Goal: Task Accomplishment & Management: Complete application form

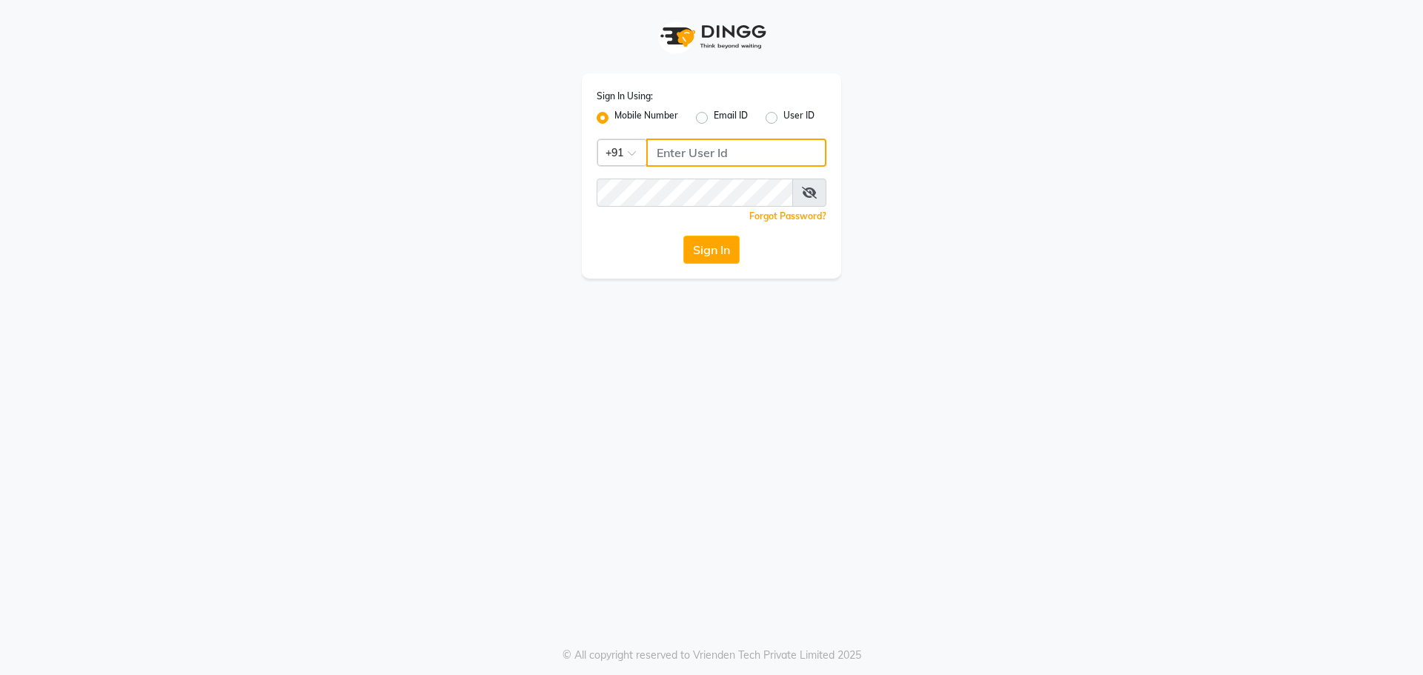
click at [715, 152] on input "Username" at bounding box center [736, 153] width 180 height 28
drag, startPoint x: 749, startPoint y: 147, endPoint x: 539, endPoint y: 137, distance: 210.0
click at [539, 137] on div "Sign In Using: Mobile Number Email ID User ID Country Code × [PHONE_NUMBER] Rem…" at bounding box center [711, 139] width 845 height 279
type input "9398674727"
click at [718, 242] on button "Sign In" at bounding box center [711, 250] width 56 height 28
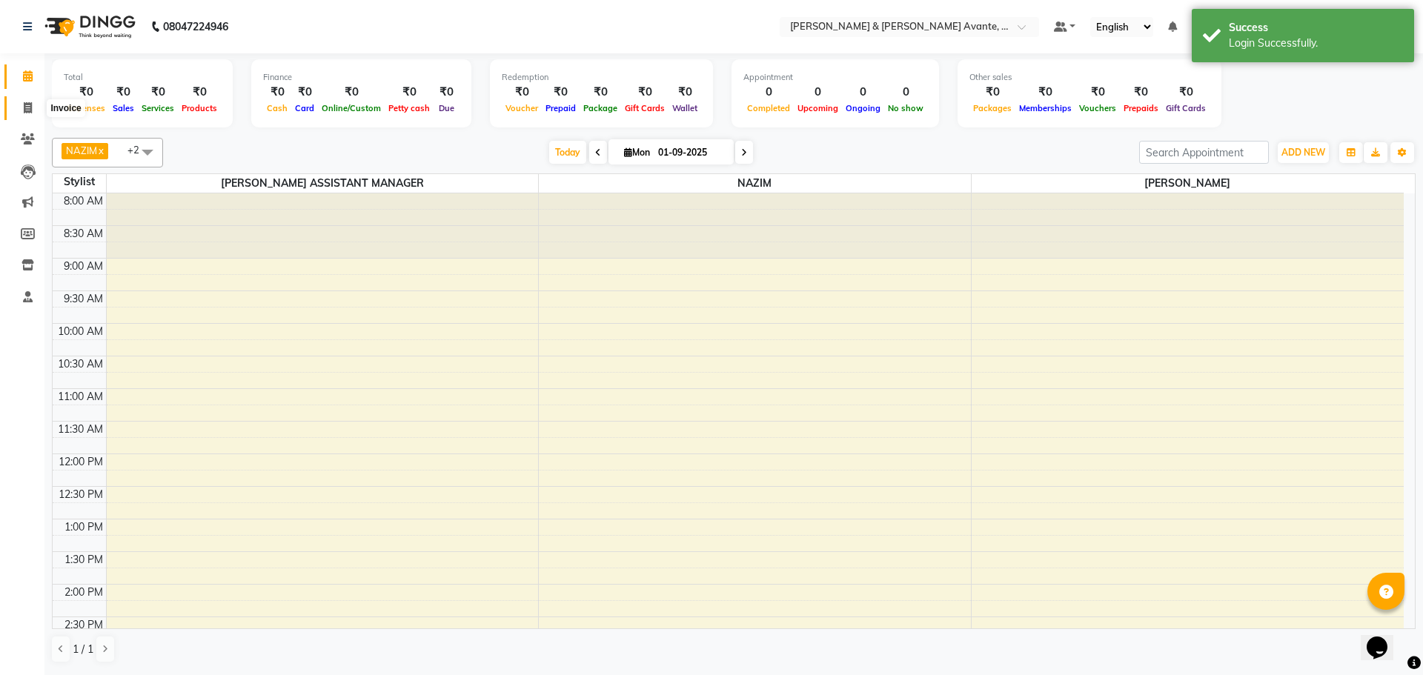
click at [30, 108] on icon at bounding box center [28, 107] width 8 height 11
select select "8778"
select select "service"
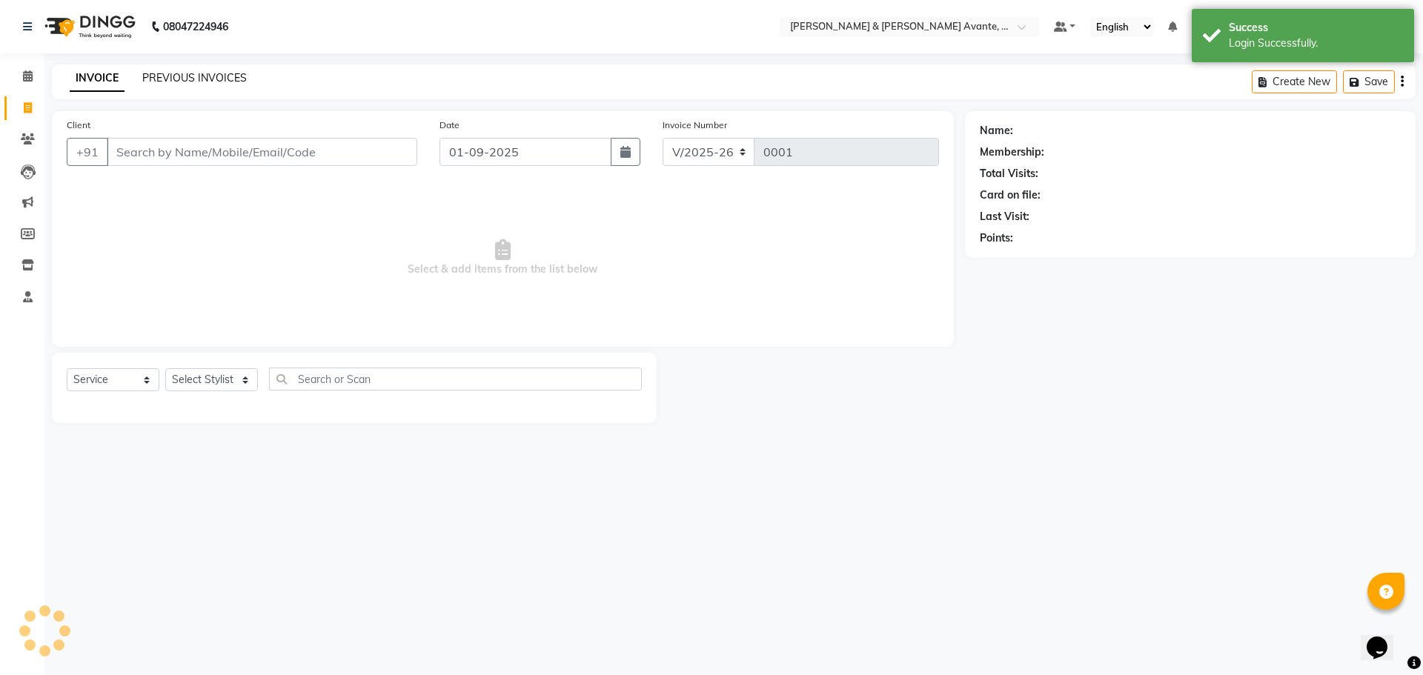
click at [194, 82] on link "PREVIOUS INVOICES" at bounding box center [194, 77] width 105 height 13
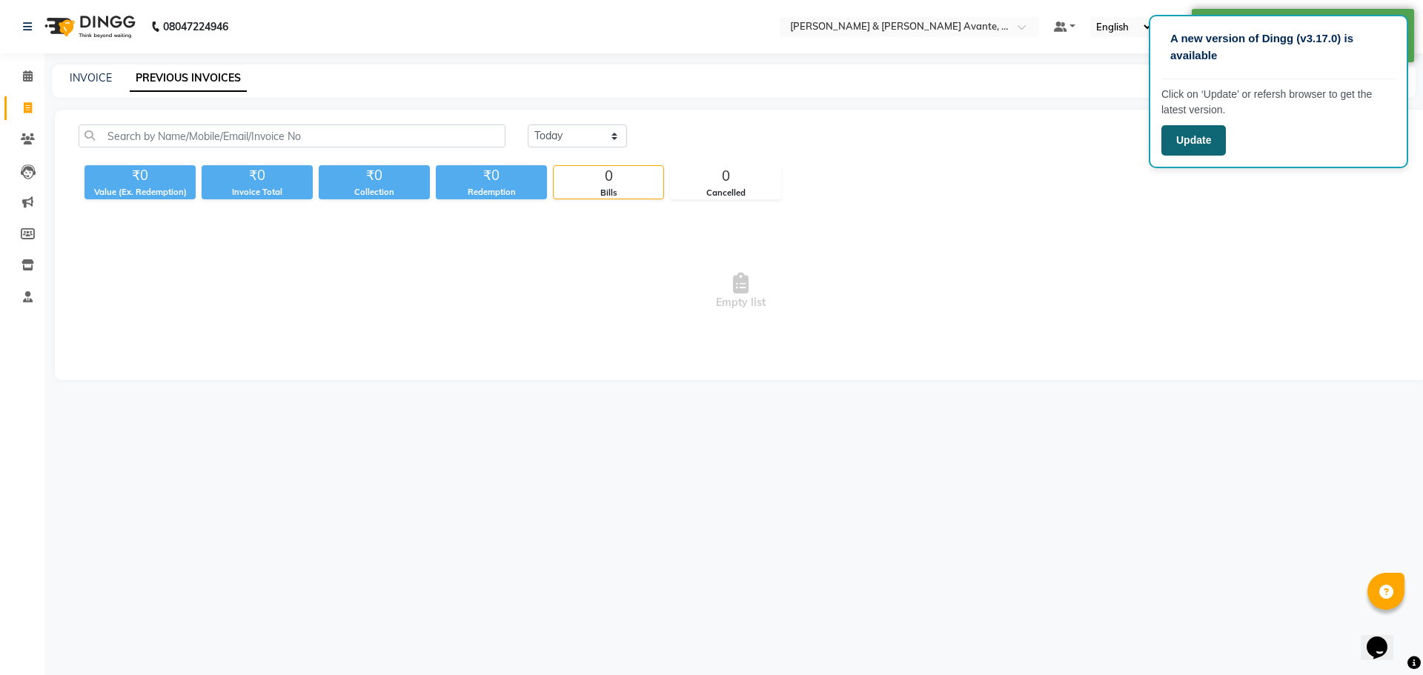
click at [1191, 143] on button "Update" at bounding box center [1194, 140] width 64 height 30
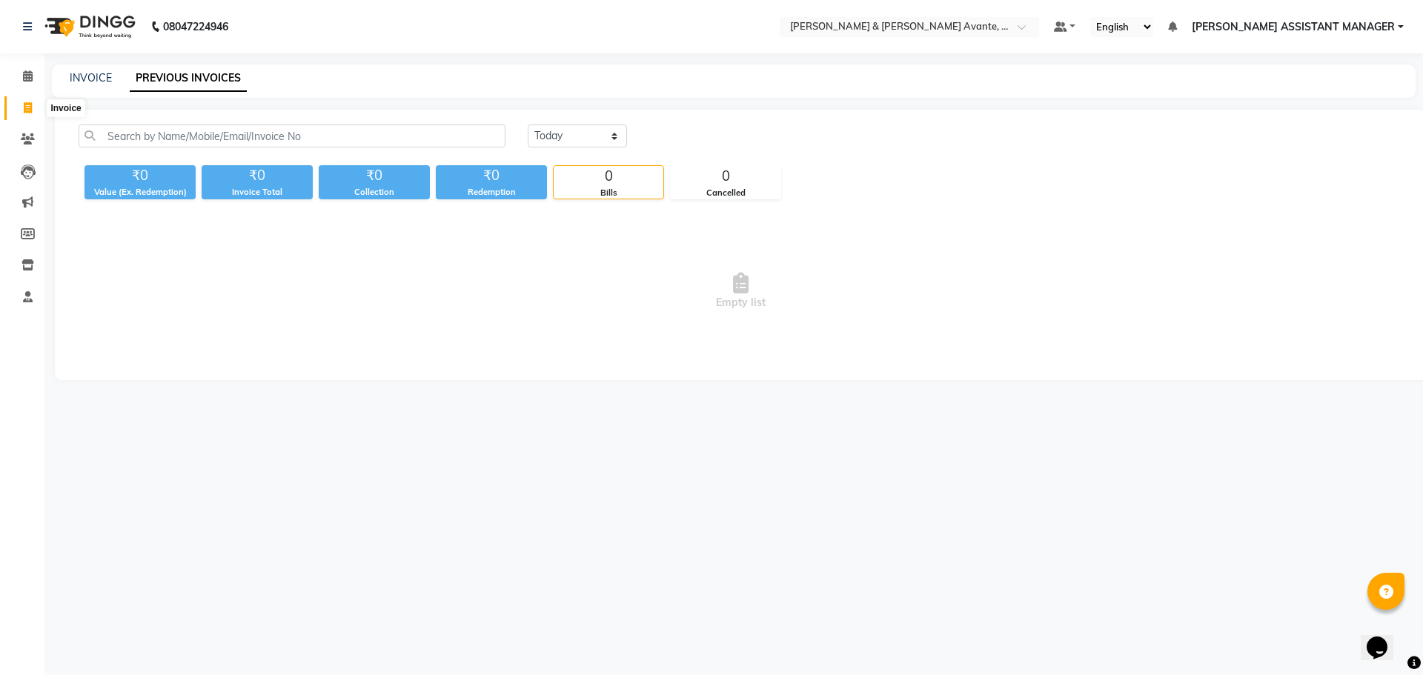
click at [27, 107] on icon at bounding box center [28, 107] width 8 height 11
select select "8778"
select select "service"
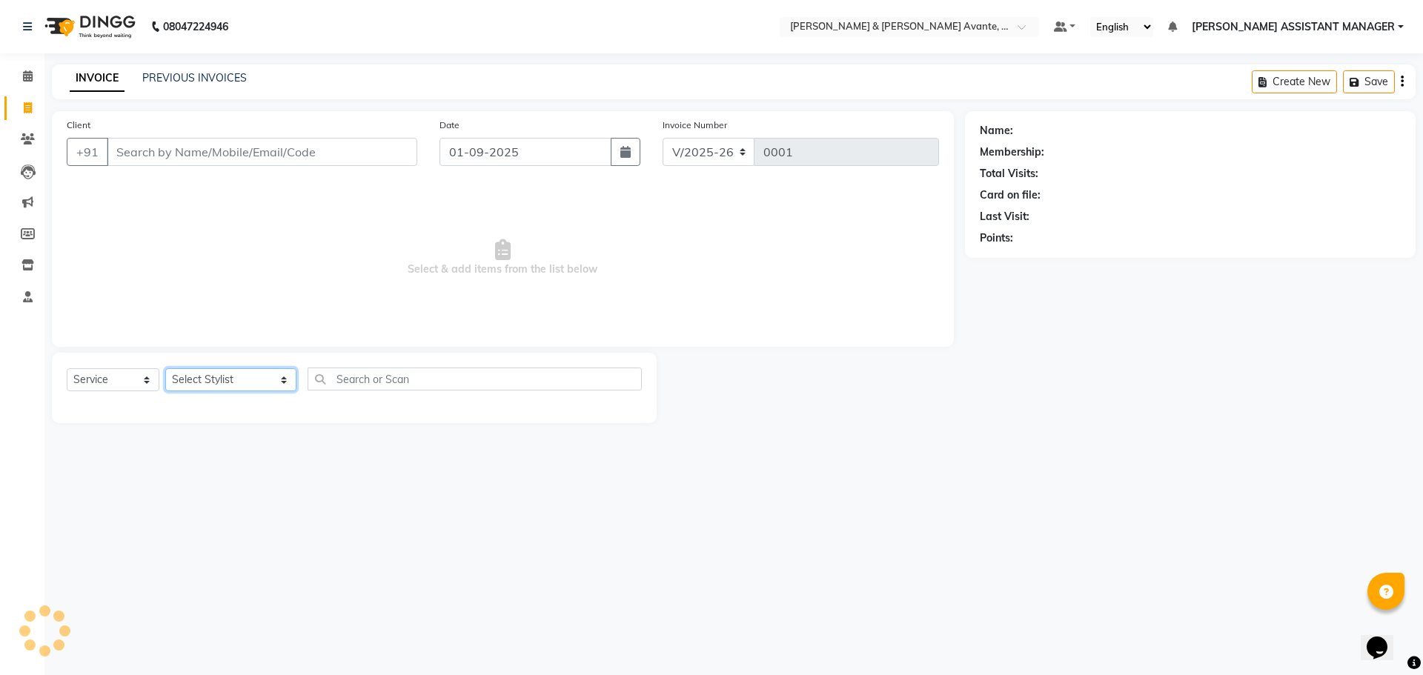
click at [225, 380] on select "Select Stylist MARIYA NAZIM POULOMI ASSISTANT MANAGER VISHAL" at bounding box center [230, 379] width 131 height 23
select select "89832"
click at [165, 368] on select "Select Stylist MARIYA NAZIM POULOMI ASSISTANT MANAGER VISHAL" at bounding box center [230, 379] width 131 height 23
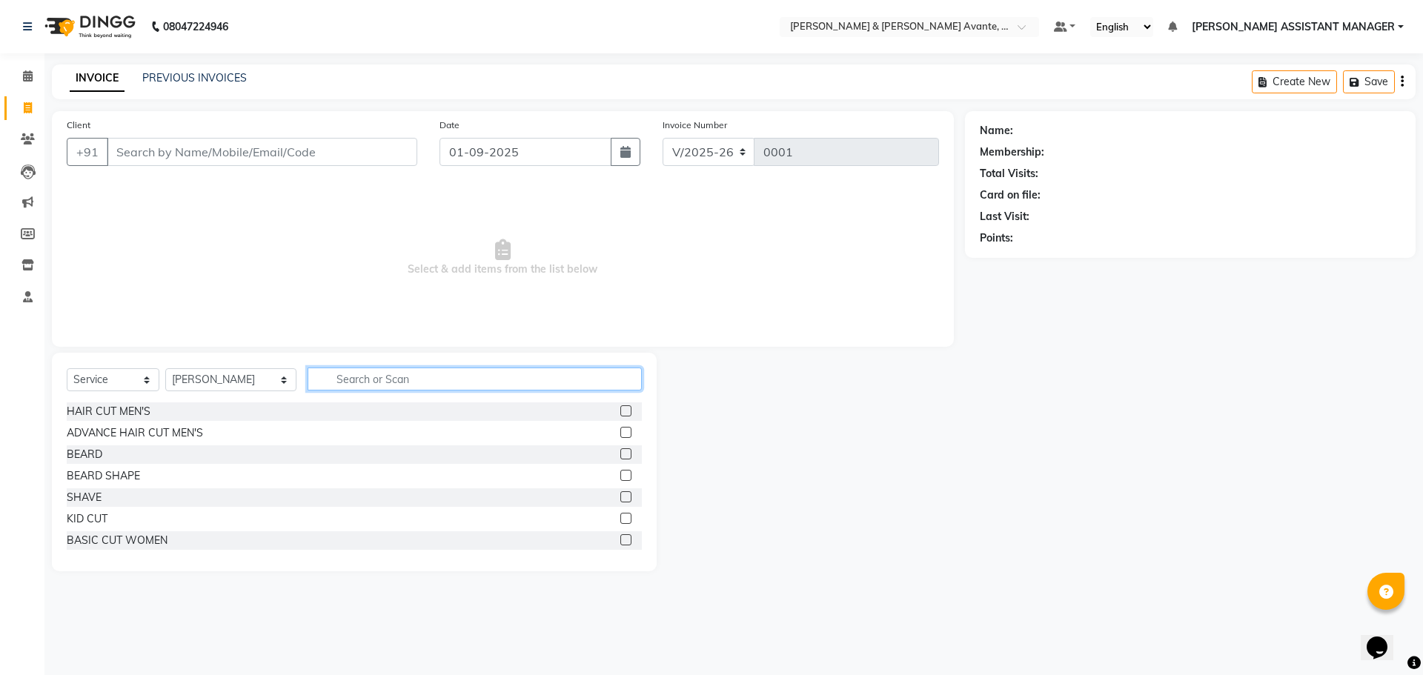
click at [360, 379] on input "text" at bounding box center [475, 379] width 335 height 23
click at [26, 301] on icon at bounding box center [28, 296] width 10 height 11
click at [24, 268] on icon at bounding box center [27, 264] width 13 height 11
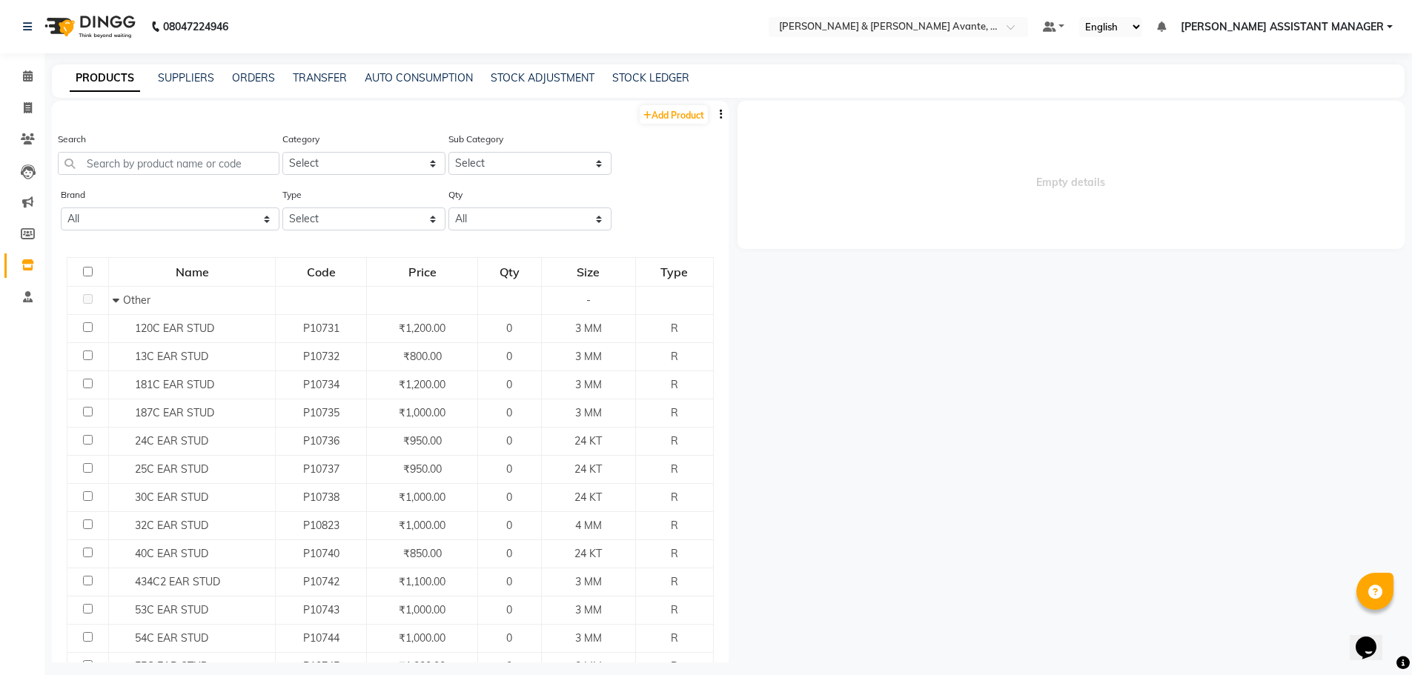
click at [36, 219] on li "Members" at bounding box center [22, 235] width 44 height 32
click at [31, 234] on icon at bounding box center [28, 233] width 14 height 11
select select
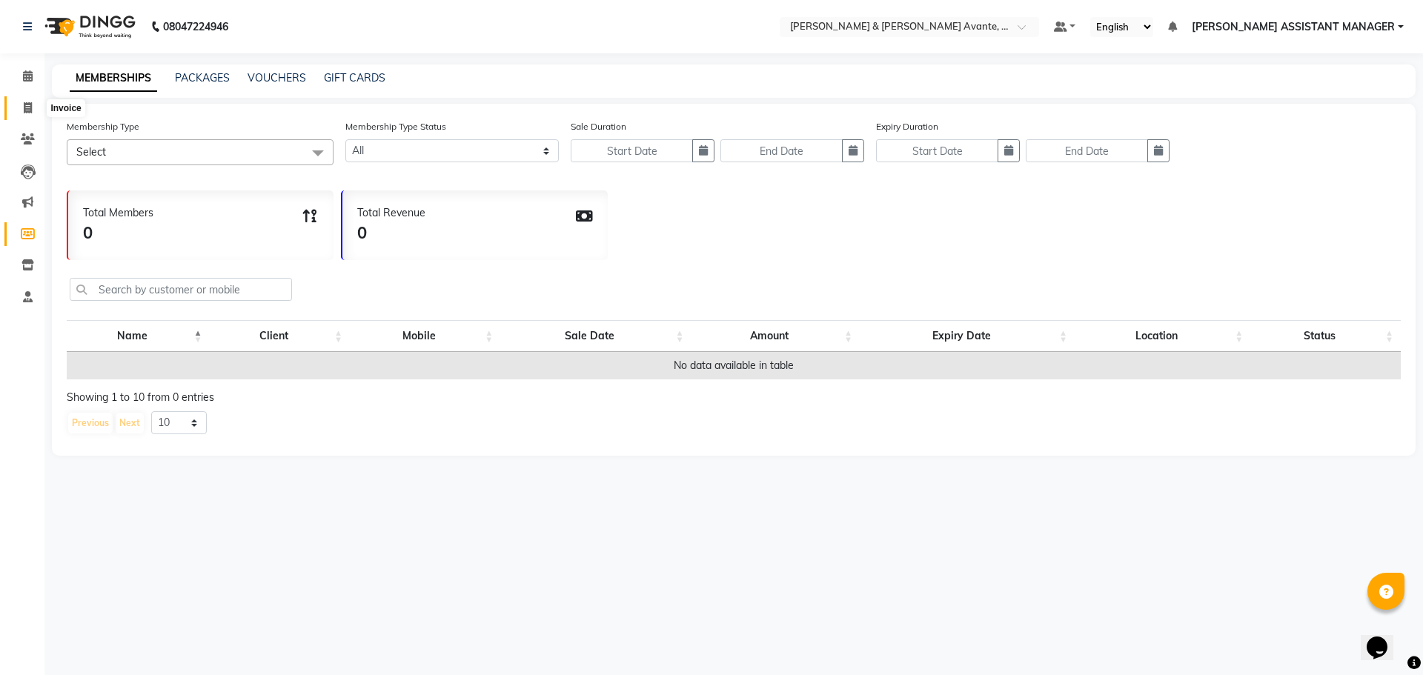
click at [27, 102] on icon at bounding box center [28, 107] width 8 height 11
select select "service"
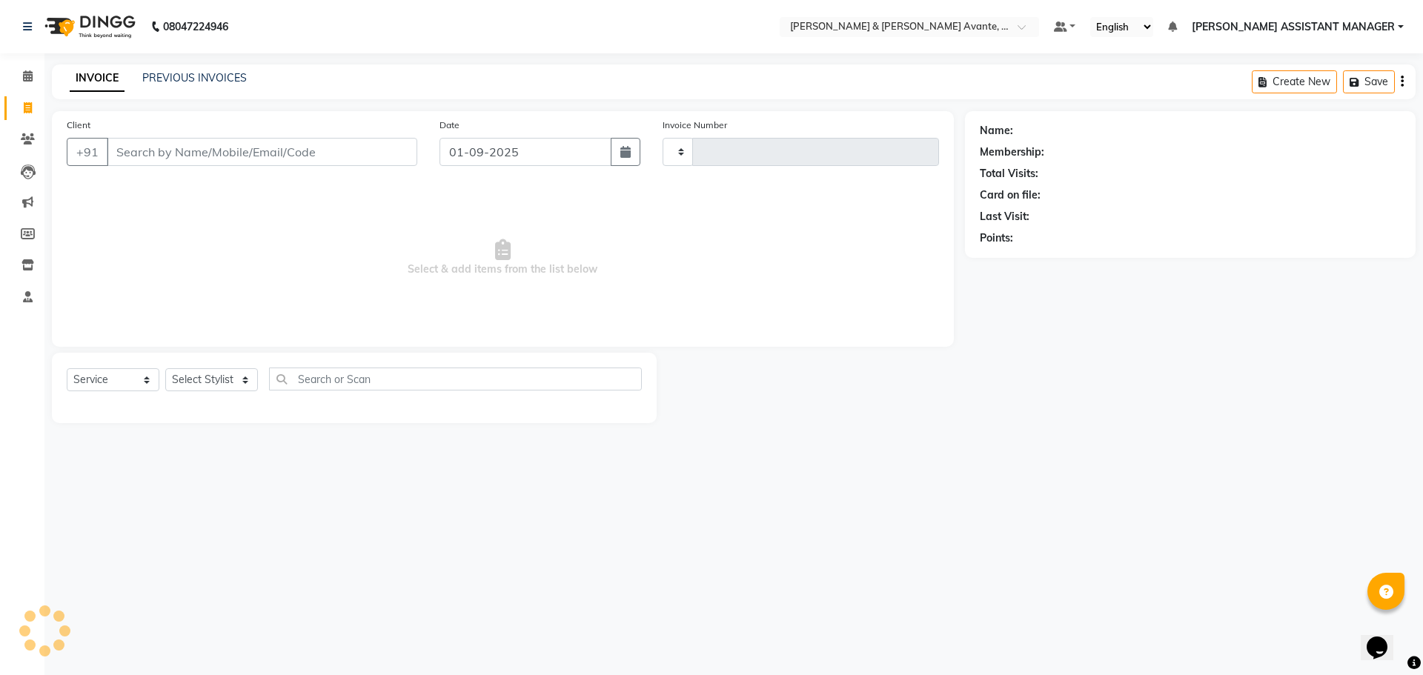
type input "0001"
select select "8778"
click at [228, 378] on select "Select Stylist" at bounding box center [211, 379] width 93 height 23
select select "89831"
click at [165, 368] on select "Select Stylist MARIYA NAZIM POULOMI ASSISTANT MANAGER VISHAL" at bounding box center [230, 379] width 131 height 23
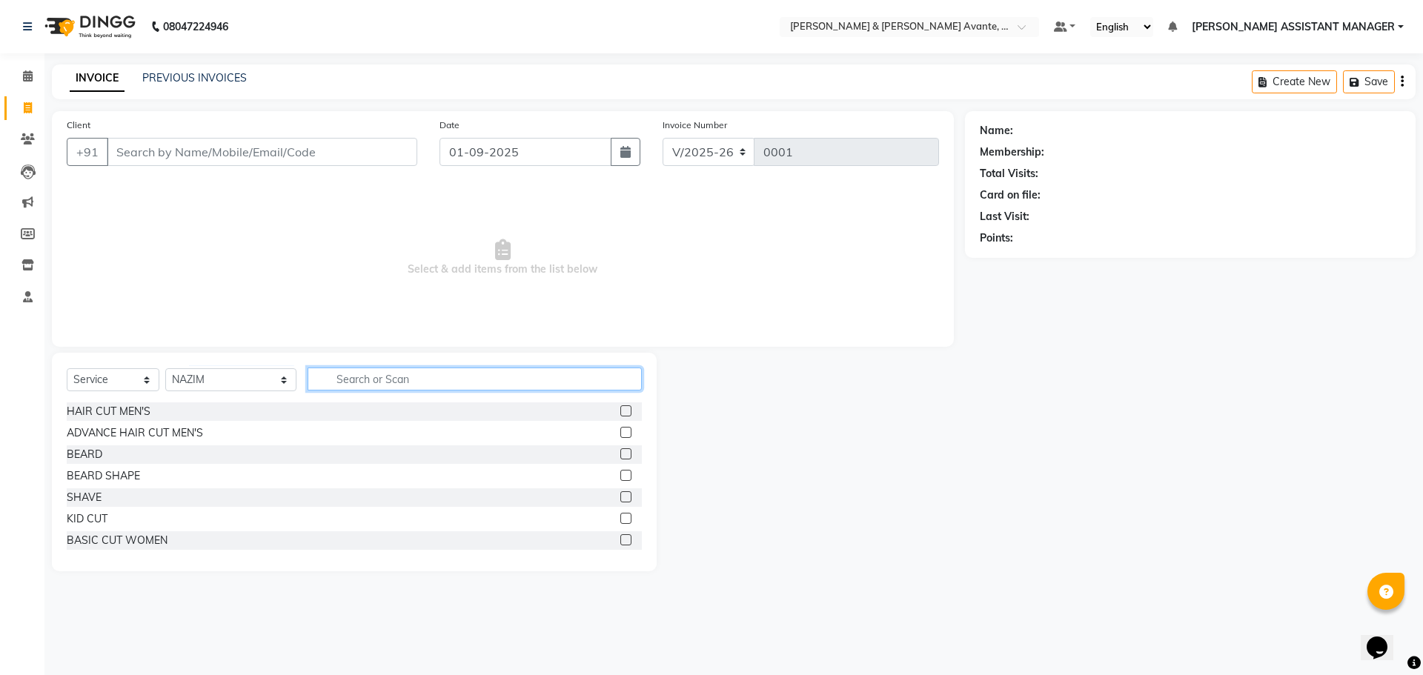
drag, startPoint x: 340, startPoint y: 377, endPoint x: 343, endPoint y: 371, distance: 7.6
click at [340, 377] on input "text" at bounding box center [475, 379] width 335 height 23
type input "FULL"
click at [185, 666] on div "08047224946 Select Location × Toni & Guy Poulomi Avante, Kokapet Default Panel …" at bounding box center [711, 337] width 1423 height 675
click at [635, 382] on icon "button" at bounding box center [631, 379] width 8 height 10
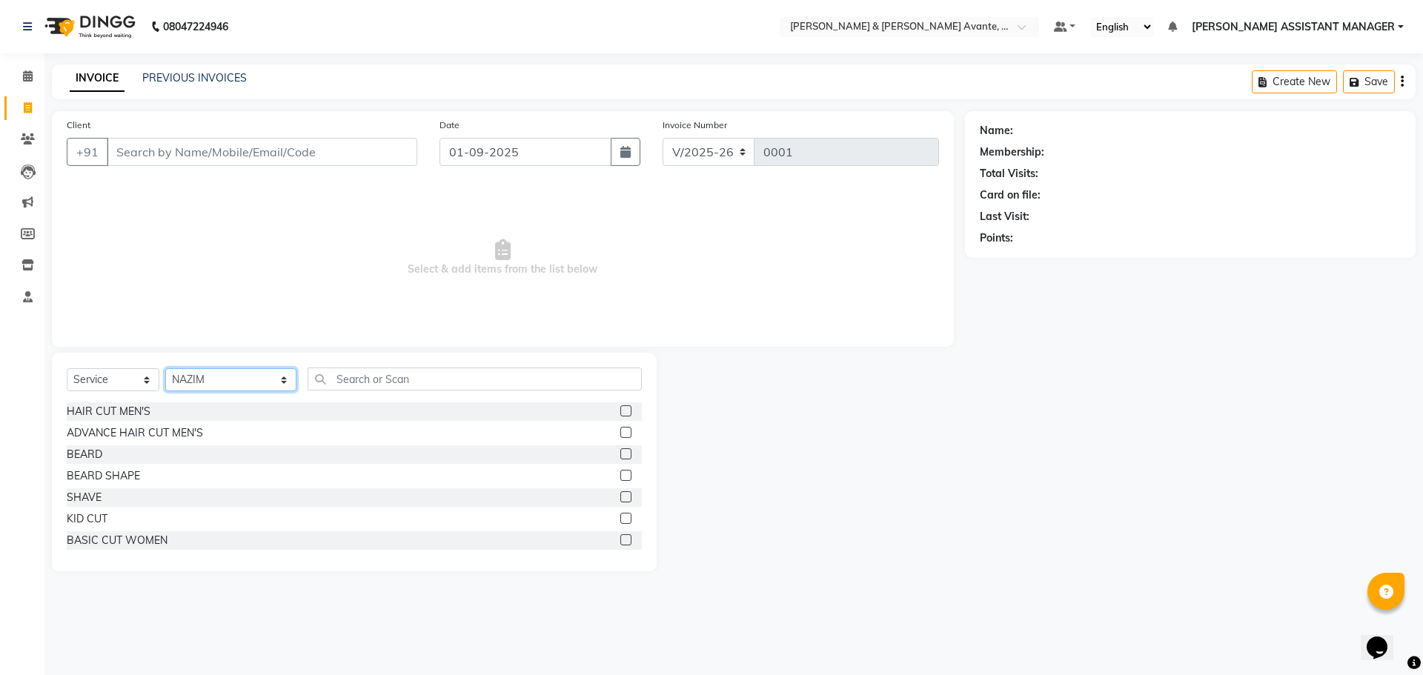
click at [211, 387] on select "Select Stylist MARIYA NAZIM POULOMI ASSISTANT MANAGER VISHAL" at bounding box center [230, 379] width 131 height 23
click at [340, 294] on span "Select & add items from the list below" at bounding box center [503, 258] width 872 height 148
click at [1008, 572] on main "INVOICE PREVIOUS INVOICES Create New Save Client +91 Date 01-09-2025 Invoice Nu…" at bounding box center [733, 328] width 1379 height 529
click at [1030, 411] on div "Name: Membership: Total Visits: Card on file: Last Visit: Points:" at bounding box center [1196, 341] width 462 height 460
click at [216, 160] on input "Client" at bounding box center [262, 152] width 311 height 28
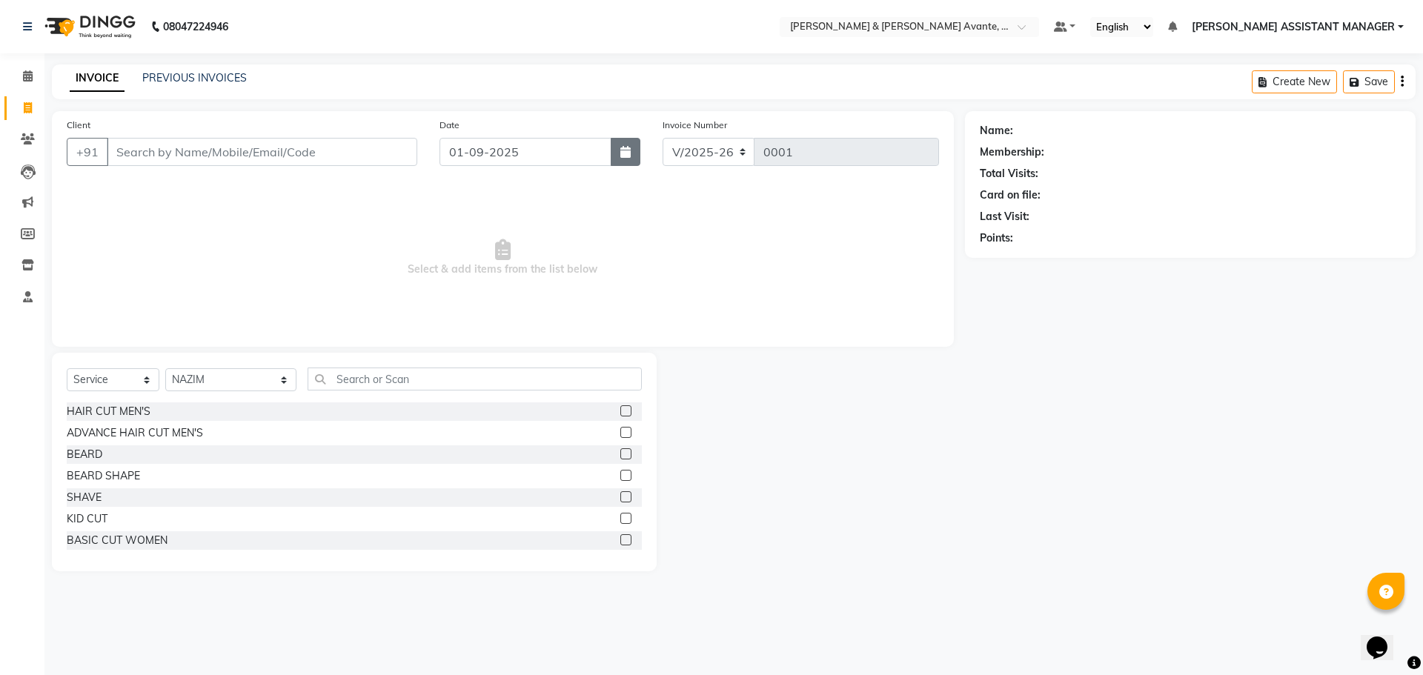
click at [632, 151] on button "button" at bounding box center [626, 152] width 30 height 28
select select "9"
select select "2025"
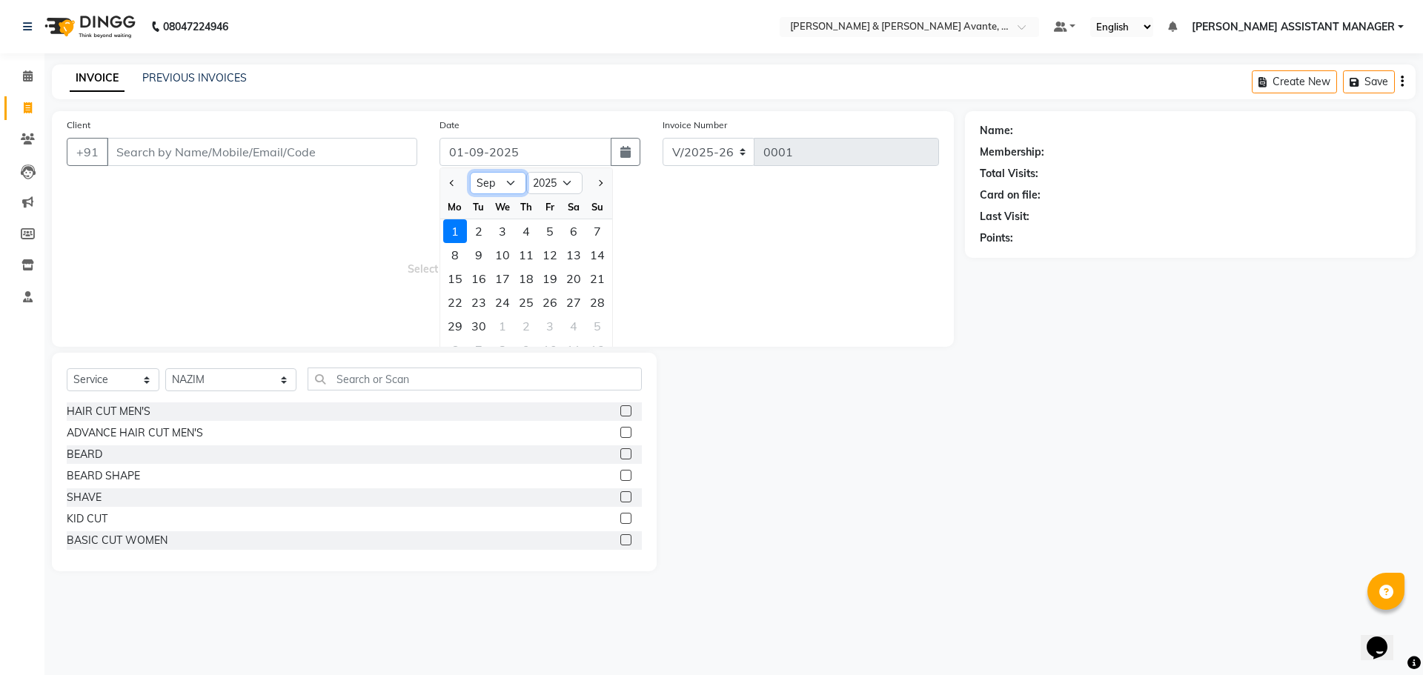
click at [504, 191] on select "Jan Feb Mar Apr May Jun Jul Aug Sep Oct Nov Dec" at bounding box center [498, 183] width 56 height 22
select select "6"
click at [470, 172] on select "Jan Feb Mar Apr May Jun Jul Aug Sep Oct Nov Dec" at bounding box center [498, 183] width 56 height 22
click at [457, 345] on div "30" at bounding box center [455, 350] width 24 height 24
type input "30-06-2025"
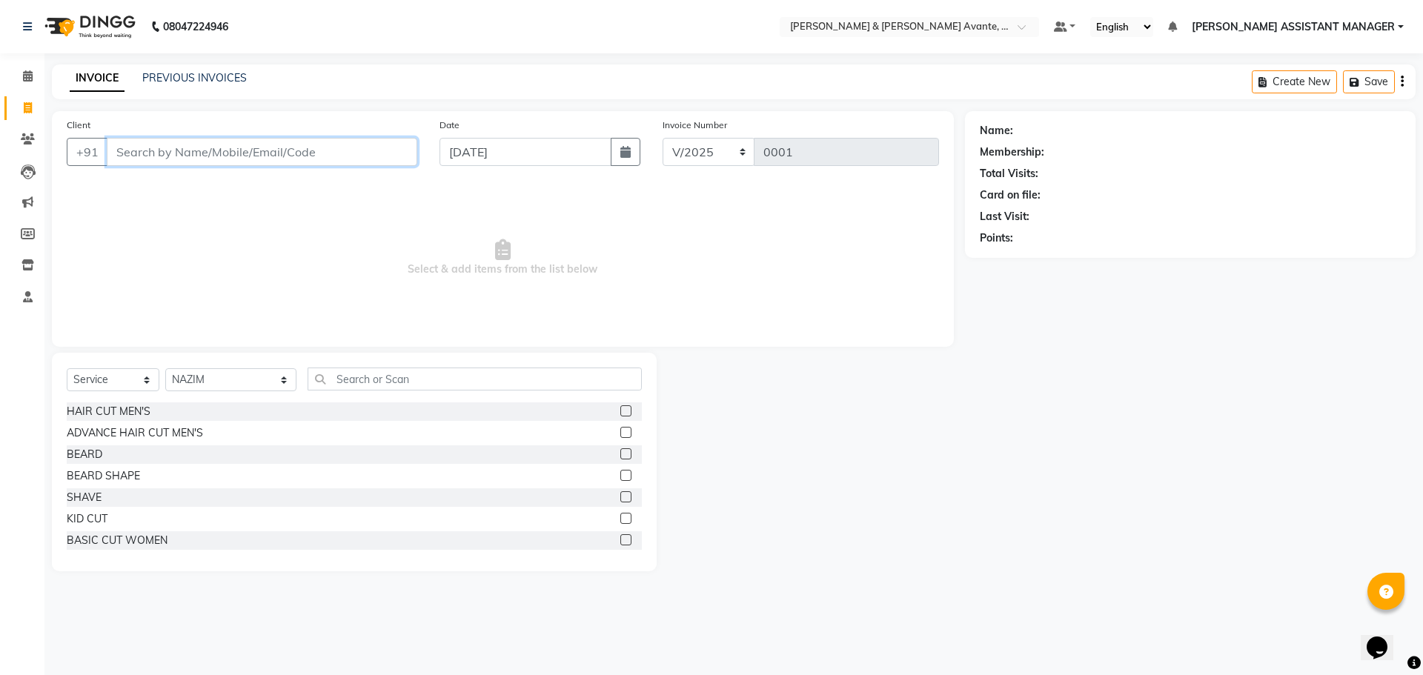
click at [239, 151] on input "Client" at bounding box center [262, 152] width 311 height 28
drag, startPoint x: 240, startPoint y: 145, endPoint x: 84, endPoint y: 145, distance: 156.4
click at [84, 145] on div "+91 96207 Add Client" at bounding box center [242, 152] width 351 height 28
paste input "11400"
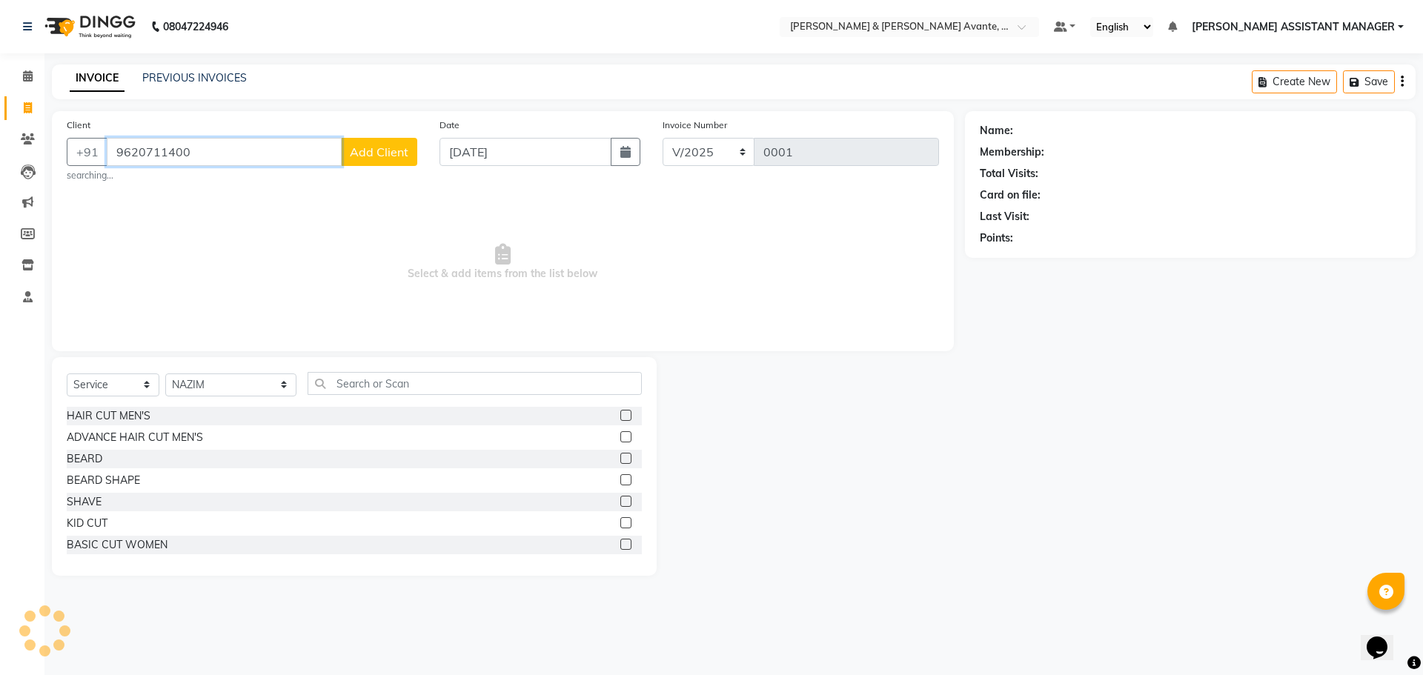
type input "9620711400"
click at [365, 147] on span "Add Client" at bounding box center [379, 152] width 59 height 15
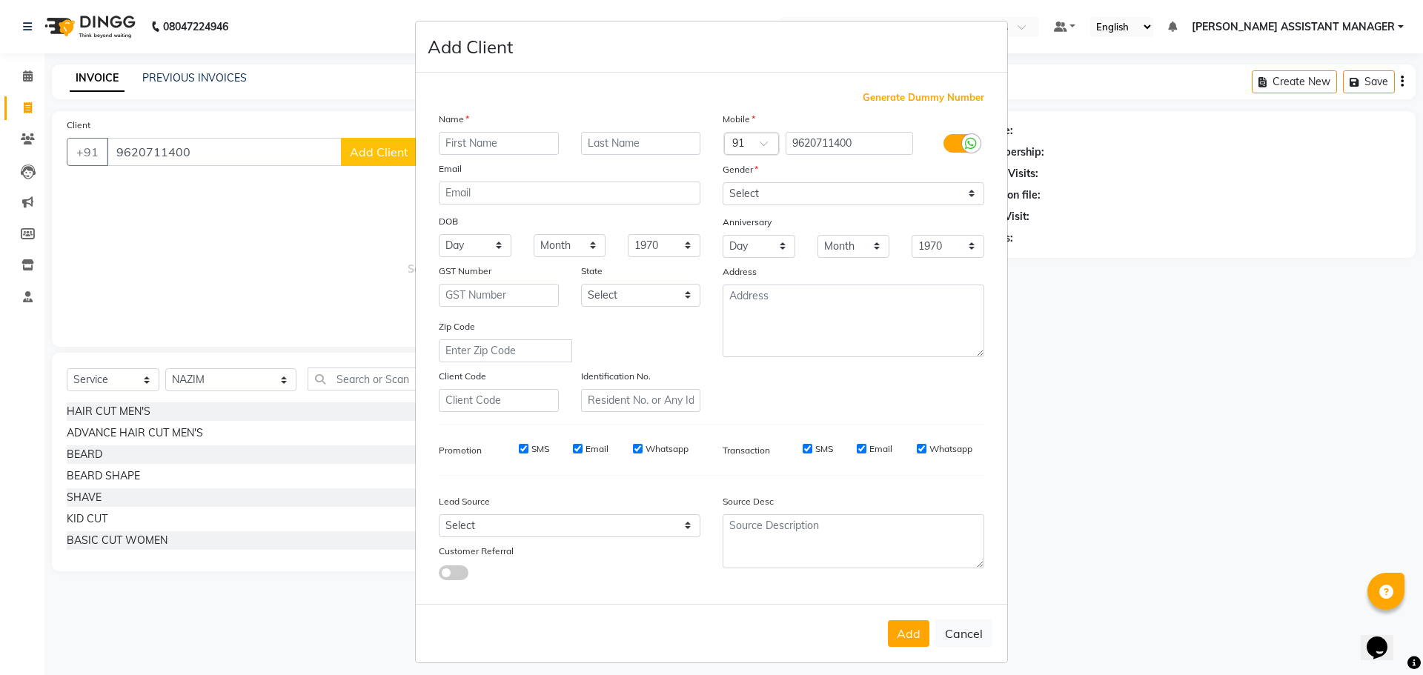
click at [499, 145] on input "text" at bounding box center [499, 143] width 120 height 23
type input "TUHIN"
click at [829, 196] on select "Select Male Female Other Prefer Not To Say" at bounding box center [854, 193] width 262 height 23
select select "male"
click at [723, 182] on select "Select Male Female Other Prefer Not To Say" at bounding box center [854, 193] width 262 height 23
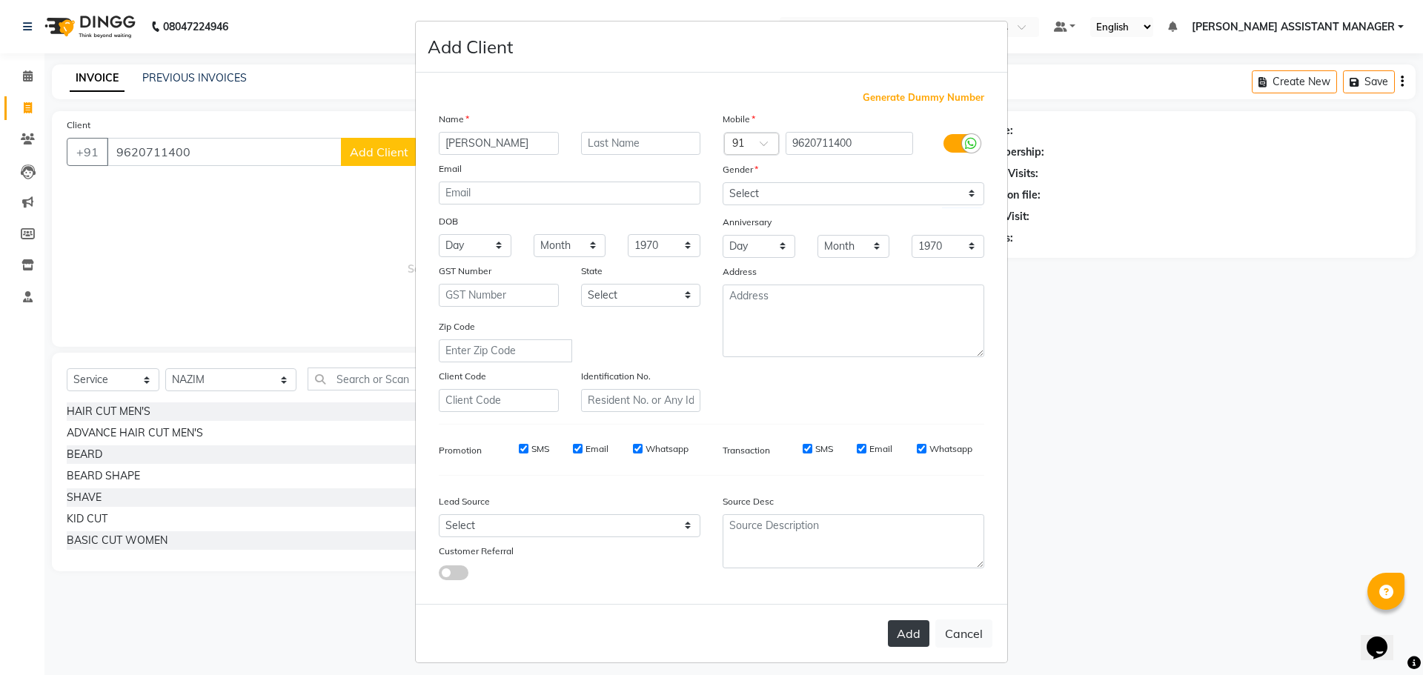
click at [901, 634] on button "Add" at bounding box center [909, 633] width 42 height 27
type input "96******00"
select select
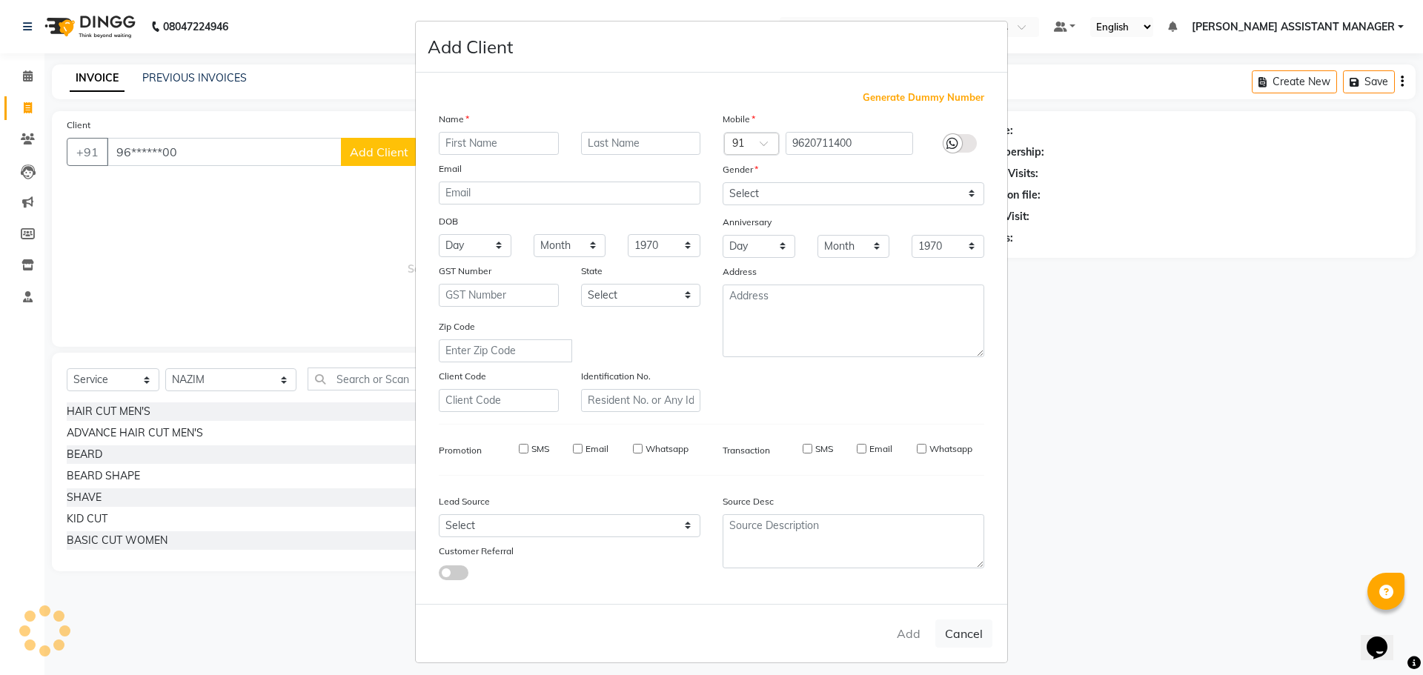
select select
checkbox input "false"
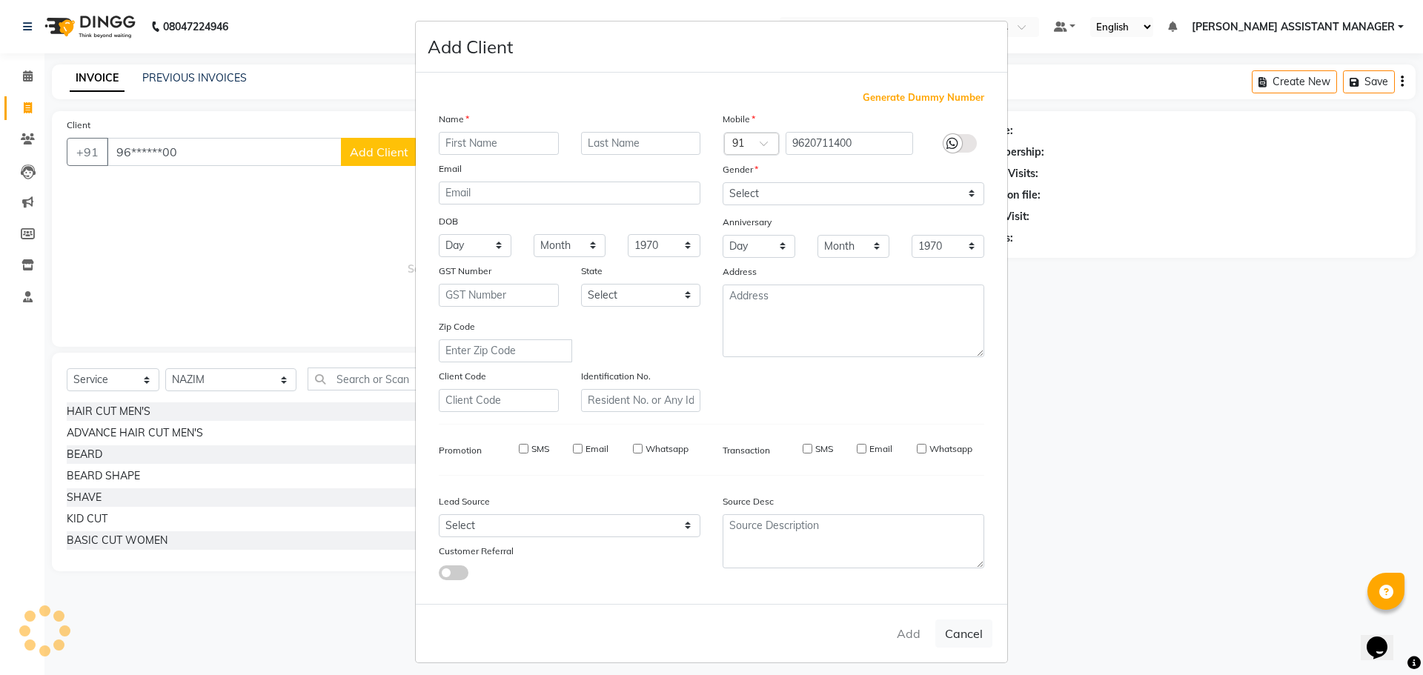
checkbox input "false"
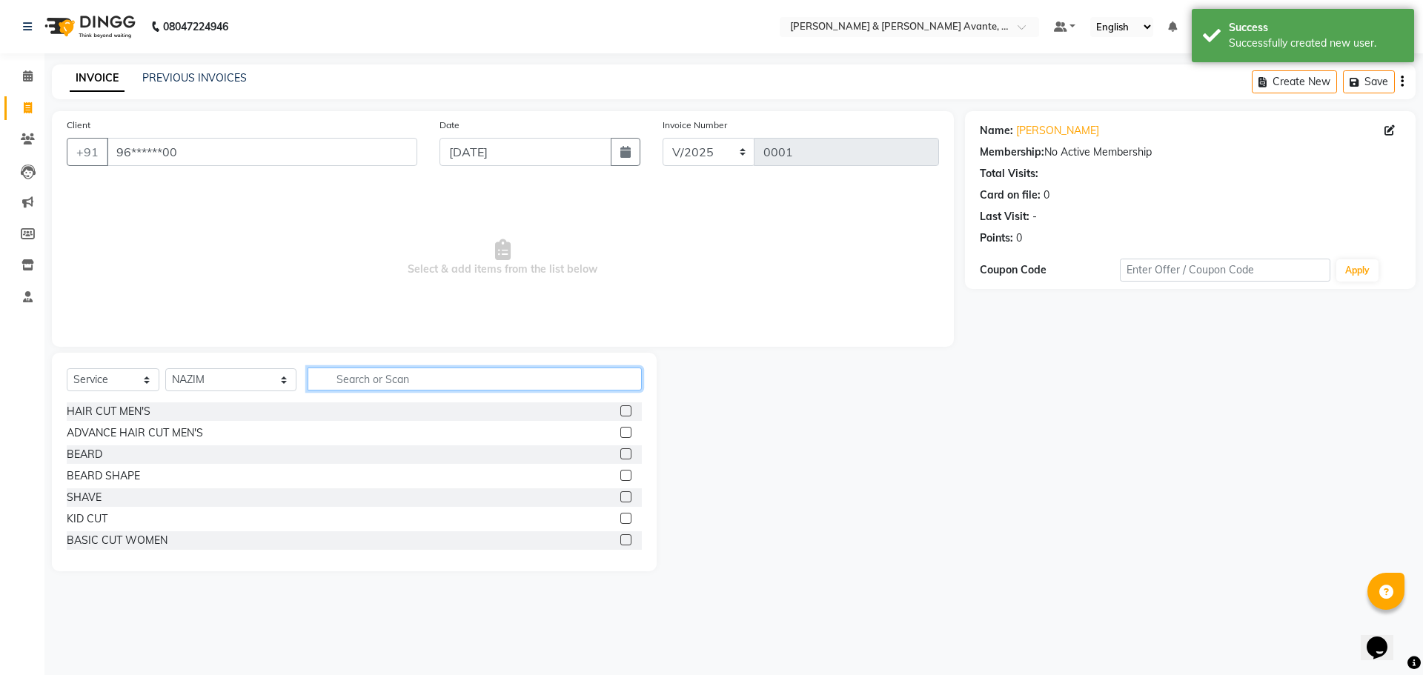
click at [372, 380] on input "text" at bounding box center [475, 379] width 335 height 23
click at [216, 377] on select "Select Stylist MARIYA NAZIM POULOMI ASSISTANT MANAGER VISHAL" at bounding box center [230, 379] width 131 height 23
click at [738, 447] on div at bounding box center [811, 462] width 308 height 219
click at [199, 369] on select "Select Stylist MARIYA NAZIM POULOMI ASSISTANT MANAGER VISHAL" at bounding box center [230, 379] width 131 height 23
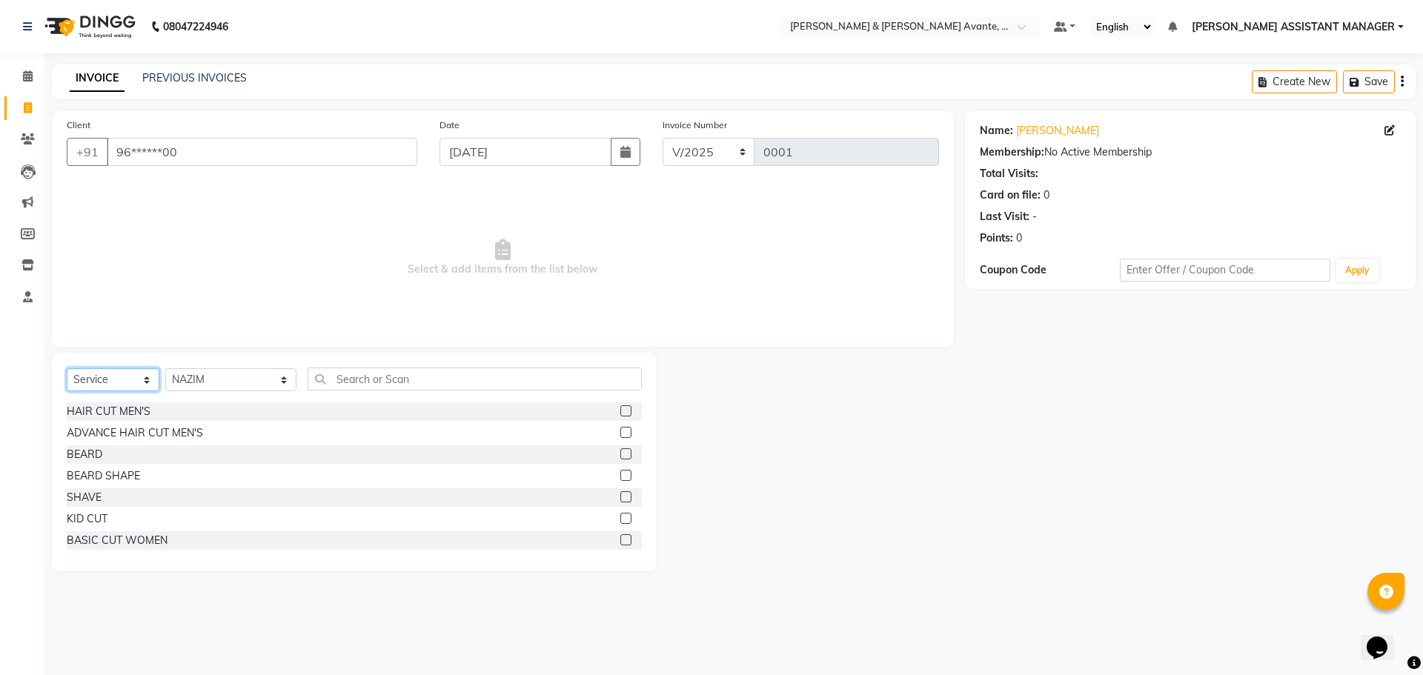
click at [130, 377] on select "Select Service Product Membership Package Voucher Prepaid Gift Card" at bounding box center [113, 379] width 93 height 23
click at [67, 368] on select "Select Service Product Membership Package Voucher Prepaid Gift Card" at bounding box center [113, 379] width 93 height 23
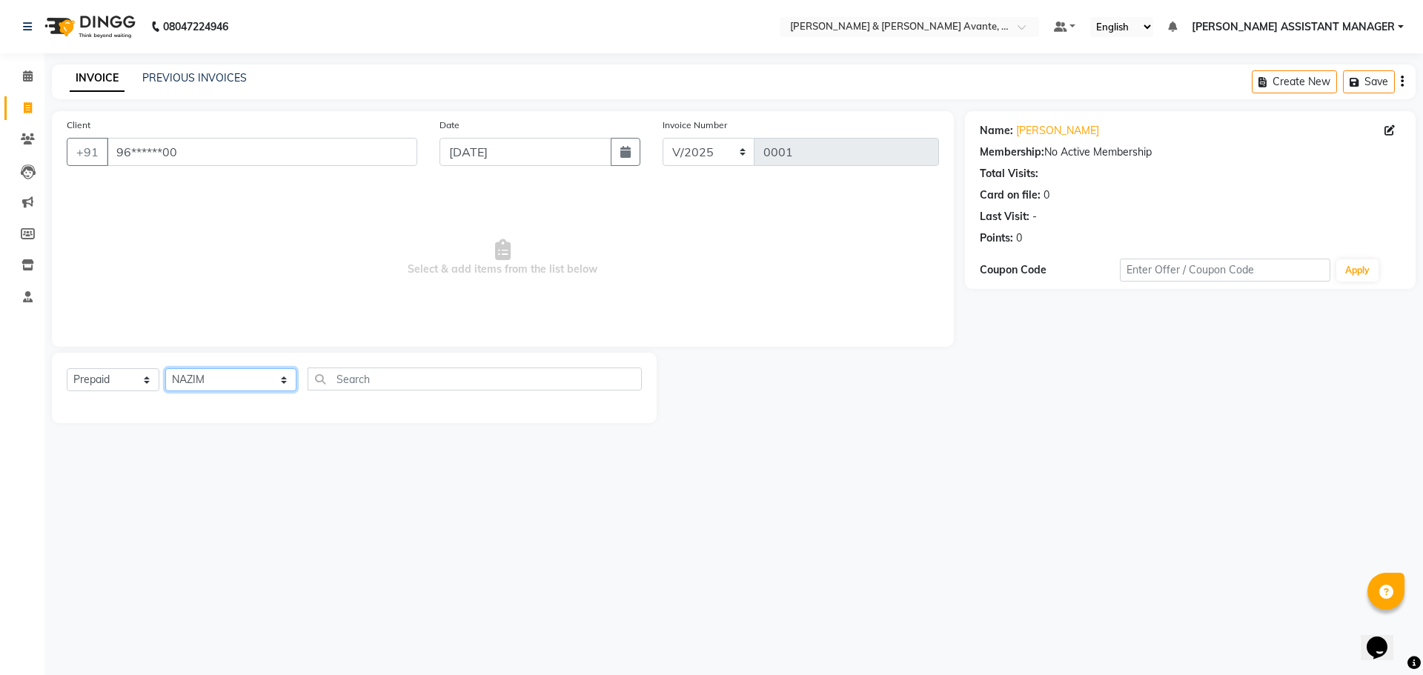
click at [239, 383] on select "Select Stylist MARIYA NAZIM POULOMI ASSISTANT MANAGER VISHAL" at bounding box center [230, 379] width 131 height 23
click at [133, 374] on select "Select Service Product Membership Package Voucher Prepaid Gift Card" at bounding box center [113, 379] width 93 height 23
click at [67, 368] on select "Select Service Product Membership Package Voucher Prepaid Gift Card" at bounding box center [113, 379] width 93 height 23
click at [233, 378] on select "Select Stylist MARIYA NAZIM POULOMI ASSISTANT MANAGER VISHAL" at bounding box center [230, 379] width 131 height 23
click at [145, 374] on select "Select Service Product Membership Package Voucher Prepaid Gift Card" at bounding box center [113, 379] width 93 height 23
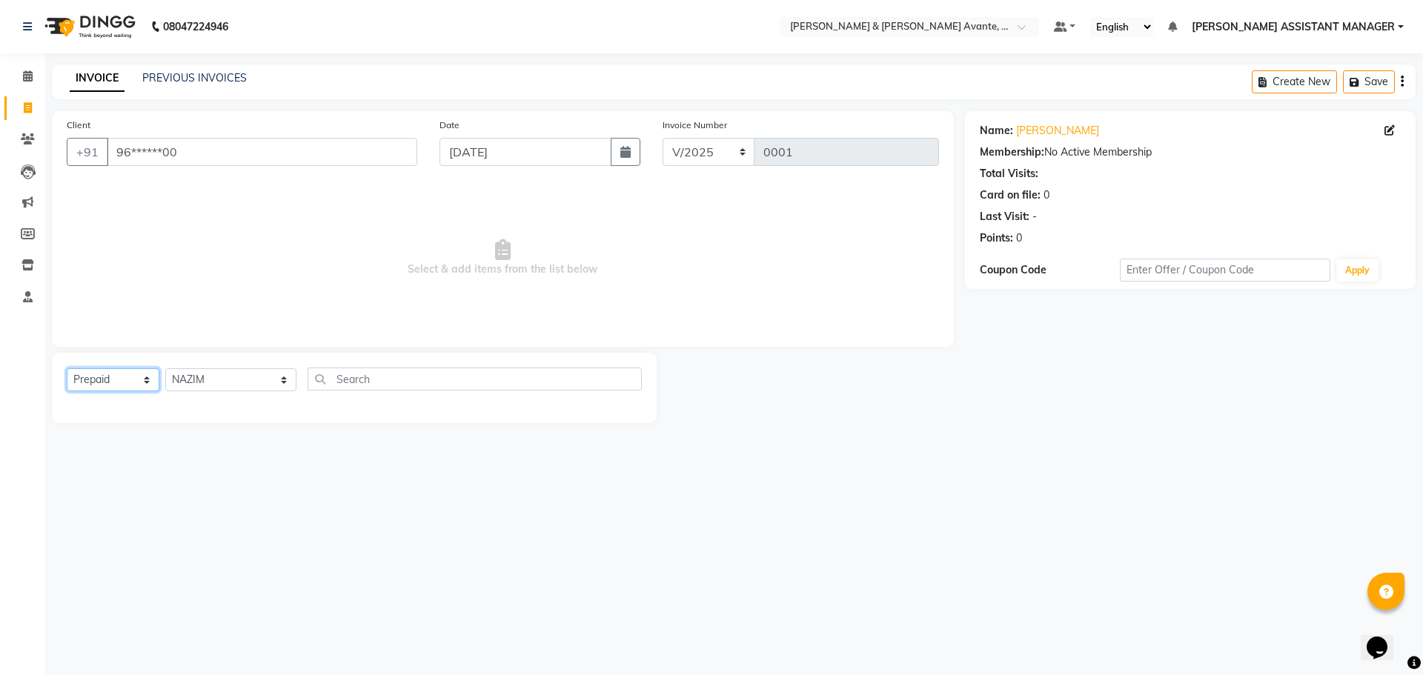
click at [67, 368] on select "Select Service Product Membership Package Voucher Prepaid Gift Card" at bounding box center [113, 379] width 93 height 23
click at [150, 385] on select "Select Service Product Membership Package Voucher Prepaid Gift Card" at bounding box center [113, 379] width 93 height 23
click at [67, 368] on select "Select Service Product Membership Package Voucher Prepaid Gift Card" at bounding box center [113, 379] width 93 height 23
click at [138, 380] on select "Select Service Product Membership Package Voucher Prepaid Gift Card" at bounding box center [113, 379] width 93 height 23
click at [67, 368] on select "Select Service Product Membership Package Voucher Prepaid Gift Card" at bounding box center [113, 379] width 93 height 23
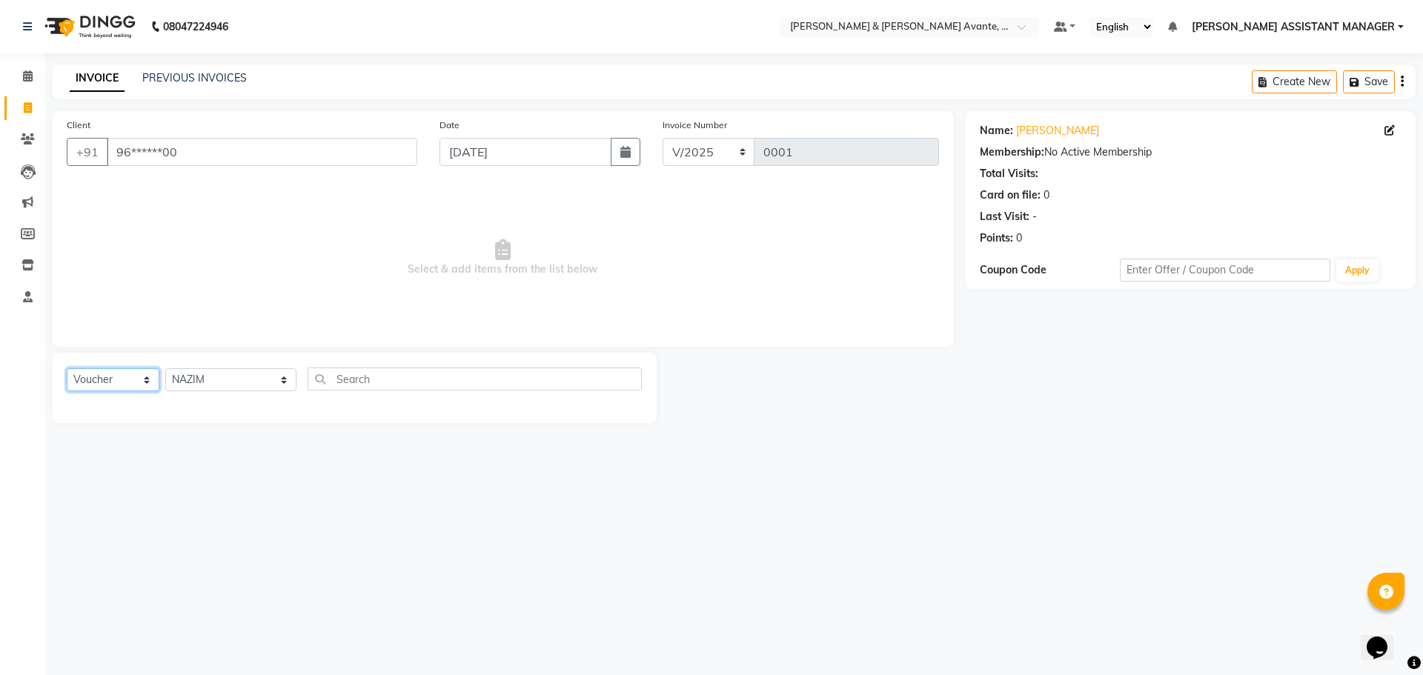
click at [119, 377] on select "Select Service Product Membership Package Voucher Prepaid Gift Card" at bounding box center [113, 379] width 93 height 23
click at [67, 368] on select "Select Service Product Membership Package Voucher Prepaid Gift Card" at bounding box center [113, 379] width 93 height 23
click at [359, 376] on input "text" at bounding box center [475, 379] width 335 height 23
click at [358, 380] on input "text" at bounding box center [475, 379] width 335 height 23
click at [127, 381] on select "Select Service Product Membership Package Voucher Prepaid Gift Card" at bounding box center [113, 379] width 93 height 23
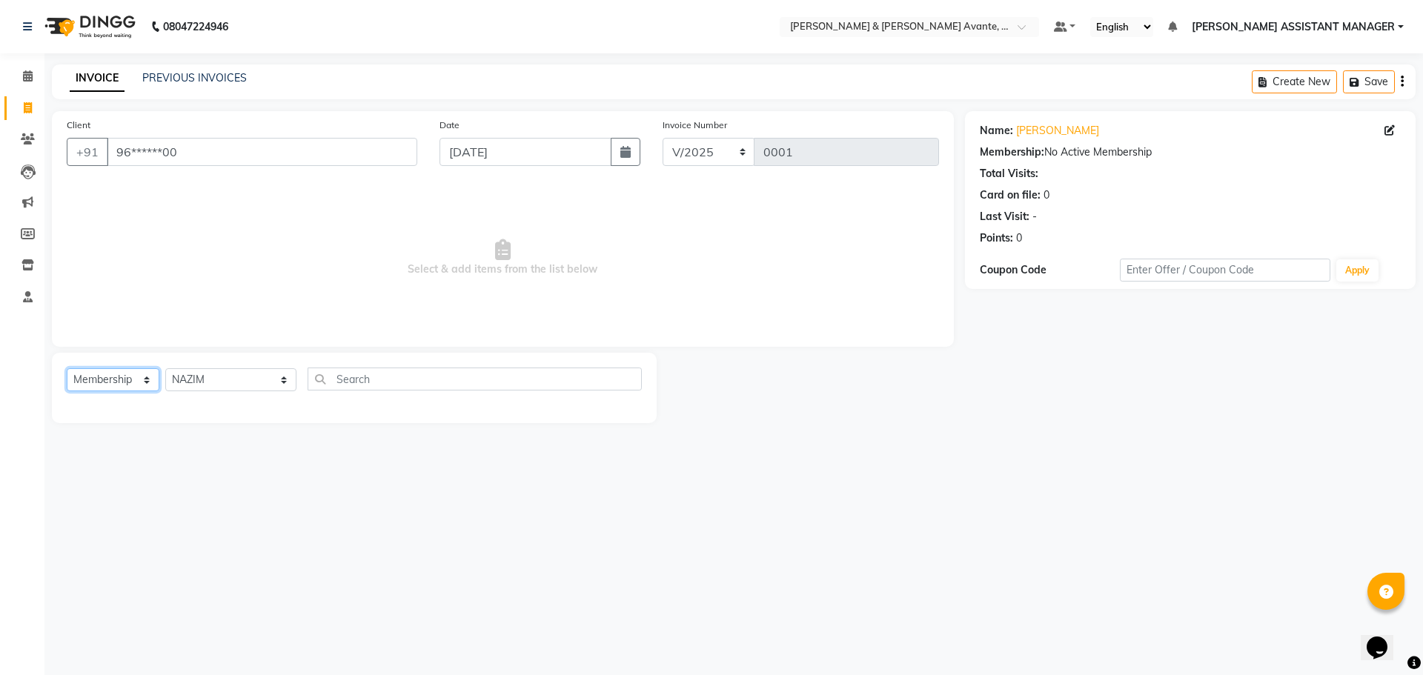
select select "P"
click at [67, 368] on select "Select Service Product Membership Package Voucher Prepaid Gift Card" at bounding box center [113, 379] width 93 height 23
click at [353, 374] on input "text" at bounding box center [475, 379] width 335 height 23
click at [370, 382] on input "text" at bounding box center [475, 379] width 335 height 23
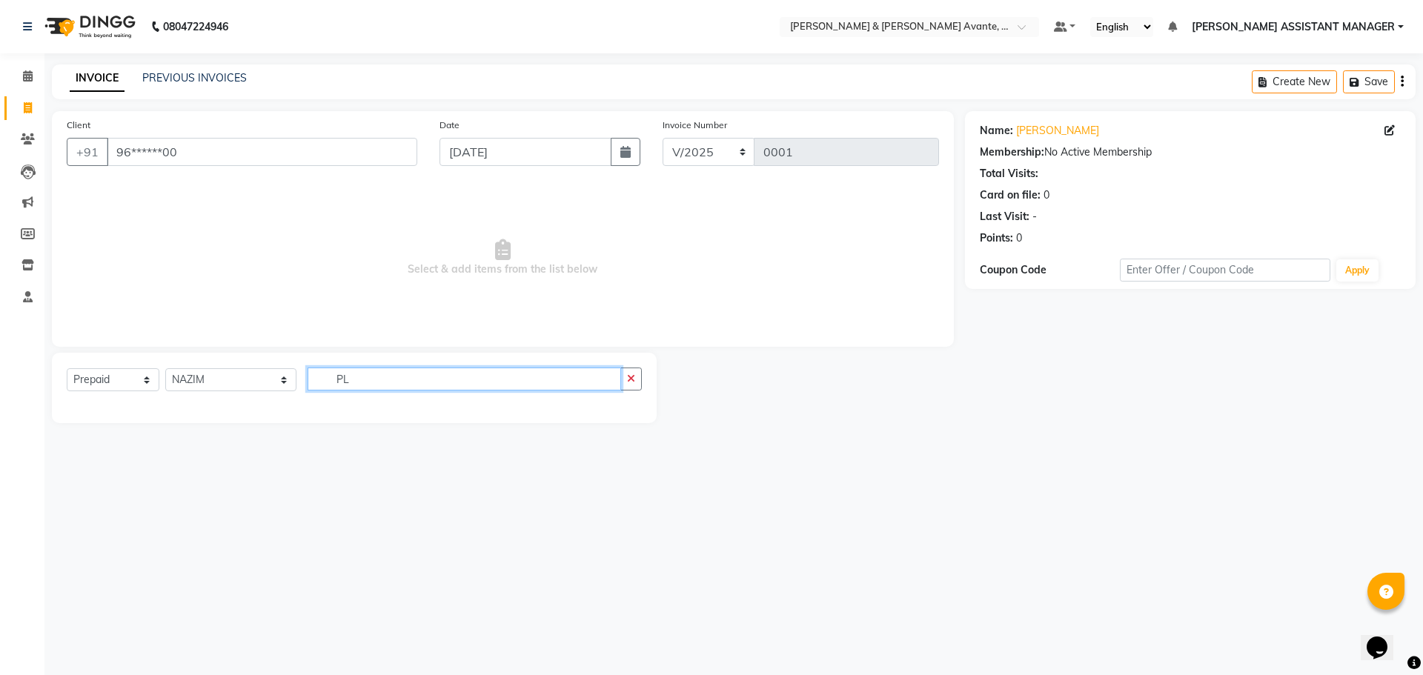
type input "PL"
click at [147, 386] on select "Select Service Product Membership Package Voucher Prepaid Gift Card" at bounding box center [113, 379] width 93 height 23
click at [67, 368] on select "Select Service Product Membership Package Voucher Prepaid Gift Card" at bounding box center [113, 379] width 93 height 23
click at [141, 384] on select "Select Service Product Membership Package Voucher Prepaid Gift Card" at bounding box center [113, 379] width 93 height 23
select select "V"
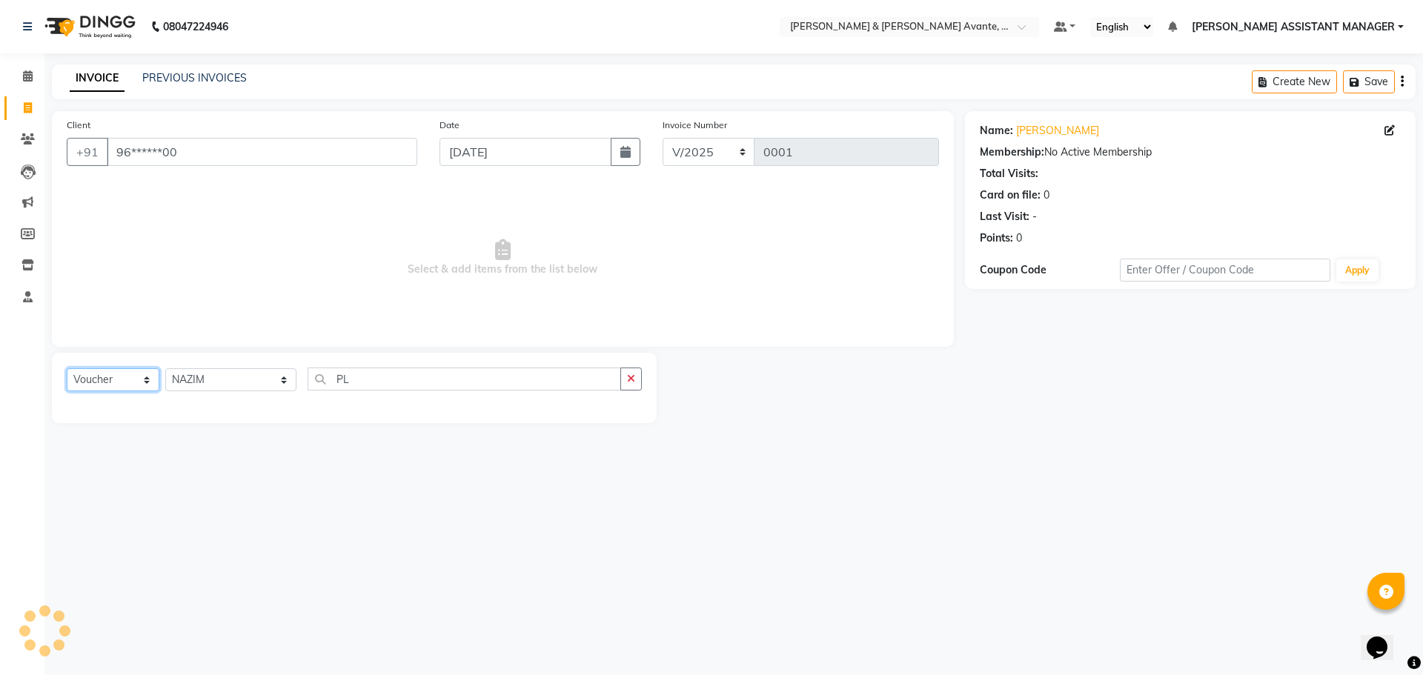
click at [67, 368] on select "Select Service Product Membership Package Voucher Prepaid Gift Card" at bounding box center [113, 379] width 93 height 23
click at [368, 382] on input "PL" at bounding box center [465, 379] width 314 height 23
click at [637, 385] on button "button" at bounding box center [630, 379] width 21 height 23
click at [520, 380] on input "text" at bounding box center [475, 379] width 335 height 23
type input "PL"
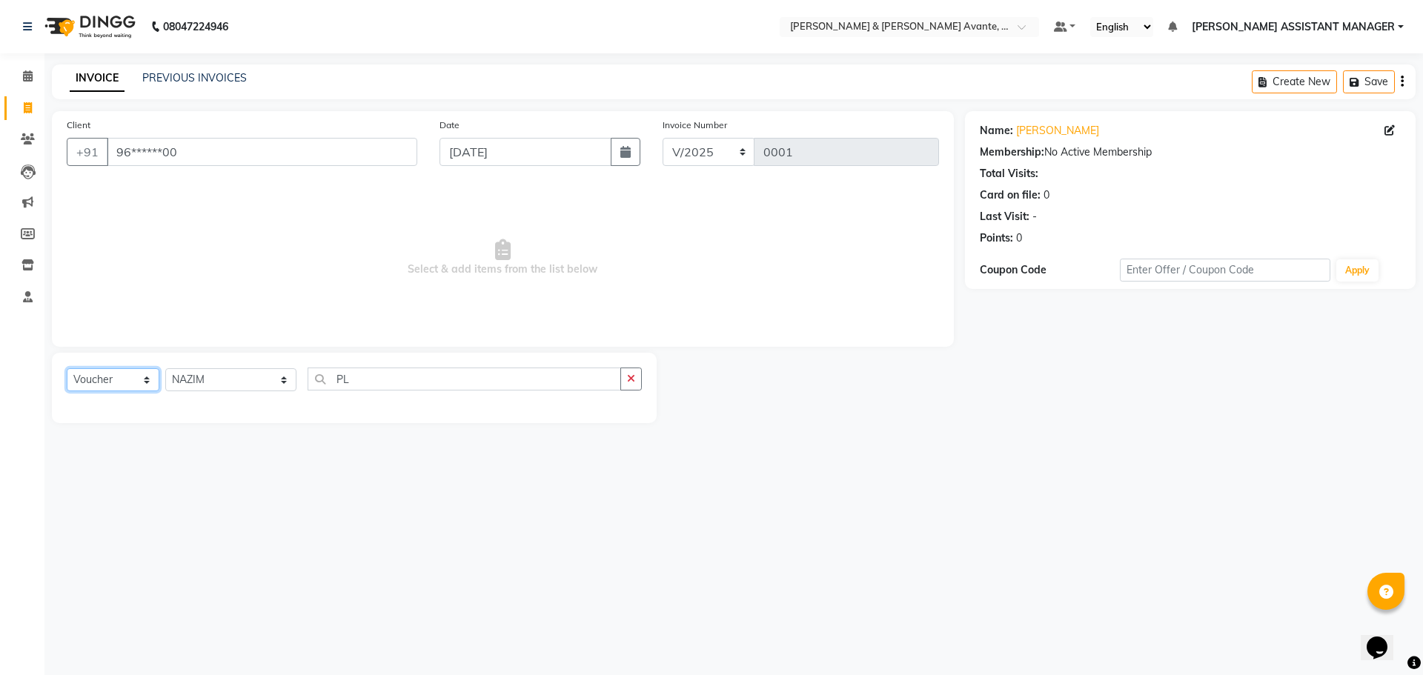
click at [107, 374] on select "Select Service Product Membership Package Voucher Prepaid Gift Card" at bounding box center [113, 379] width 93 height 23
select select "P"
click at [67, 368] on select "Select Service Product Membership Package Voucher Prepaid Gift Card" at bounding box center [113, 379] width 93 height 23
click at [623, 379] on button "button" at bounding box center [630, 379] width 21 height 23
click at [510, 381] on input "text" at bounding box center [475, 379] width 335 height 23
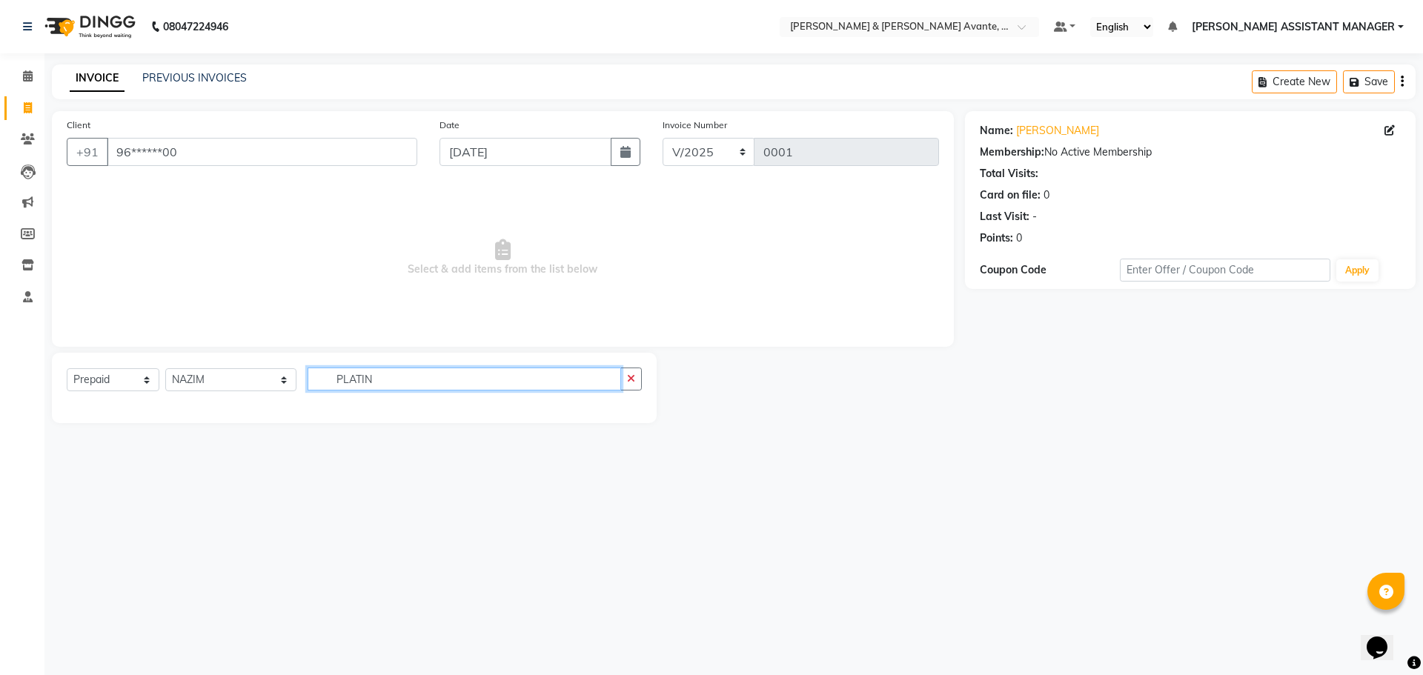
type input "PLATIN"
click at [87, 389] on select "Select Service Product Membership Package Voucher Prepaid Gift Card" at bounding box center [113, 379] width 93 height 23
click at [67, 368] on select "Select Service Product Membership Package Voucher Prepaid Gift Card" at bounding box center [113, 379] width 93 height 23
click at [136, 383] on select "Select Service Product Membership Package Voucher Prepaid Gift Card" at bounding box center [113, 379] width 93 height 23
select select "P"
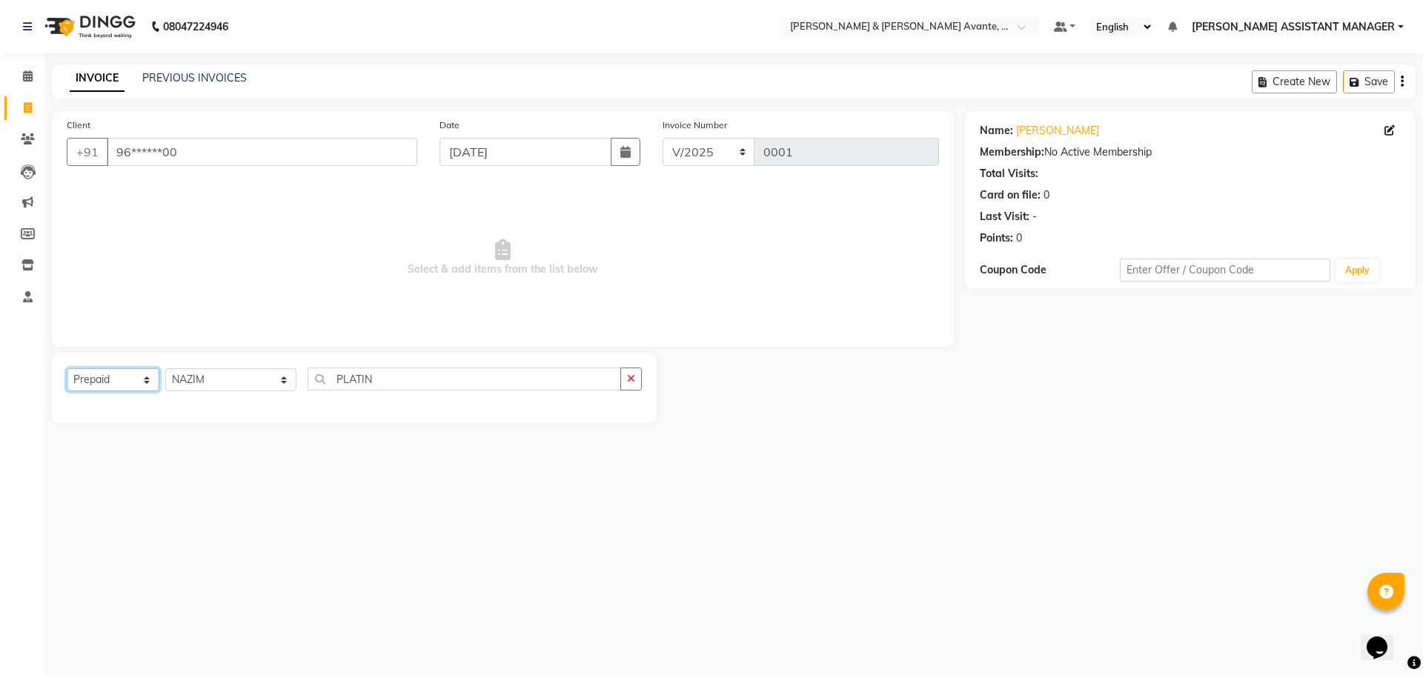
click at [67, 368] on select "Select Service Product Membership Package Voucher Prepaid Gift Card" at bounding box center [113, 379] width 93 height 23
click at [271, 379] on select "Select Stylist MARIYA NAZIM POULOMI ASSISTANT MANAGER VISHAL" at bounding box center [230, 379] width 131 height 23
click at [473, 494] on div "08047224946 Select Location × Toni & Guy Poulomi Avante, Kokapet Default Panel …" at bounding box center [711, 337] width 1423 height 675
click at [898, 420] on div at bounding box center [811, 388] width 308 height 70
click at [135, 378] on select "Select Service Product Membership Package Voucher Prepaid Gift Card" at bounding box center [113, 379] width 93 height 23
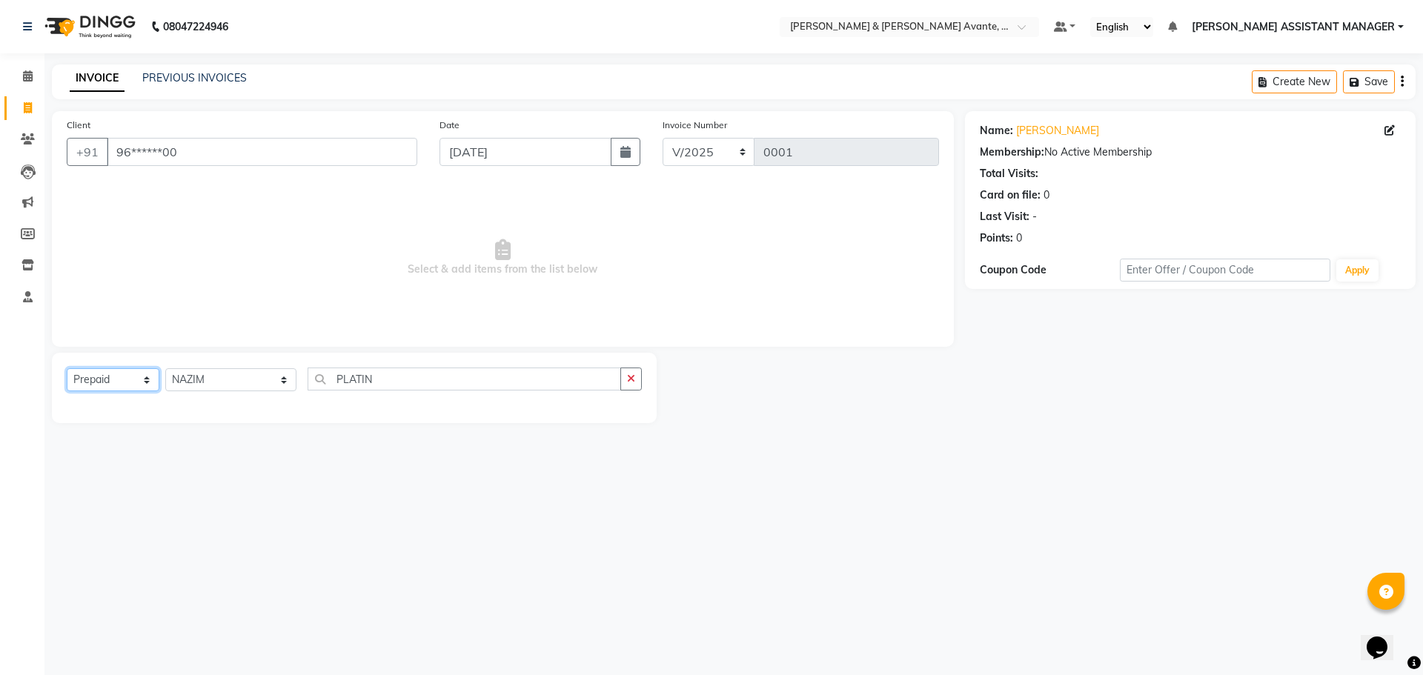
click at [67, 368] on select "Select Service Product Membership Package Voucher Prepaid Gift Card" at bounding box center [113, 379] width 93 height 23
click at [330, 374] on input "PLATIN" at bounding box center [465, 379] width 314 height 23
click at [404, 378] on input "PLATIN" at bounding box center [465, 379] width 314 height 23
click at [392, 393] on div "Select Service Product Membership Package Voucher Prepaid Gift Card Select Styl…" at bounding box center [354, 385] width 575 height 35
click at [624, 377] on button "button" at bounding box center [630, 379] width 21 height 23
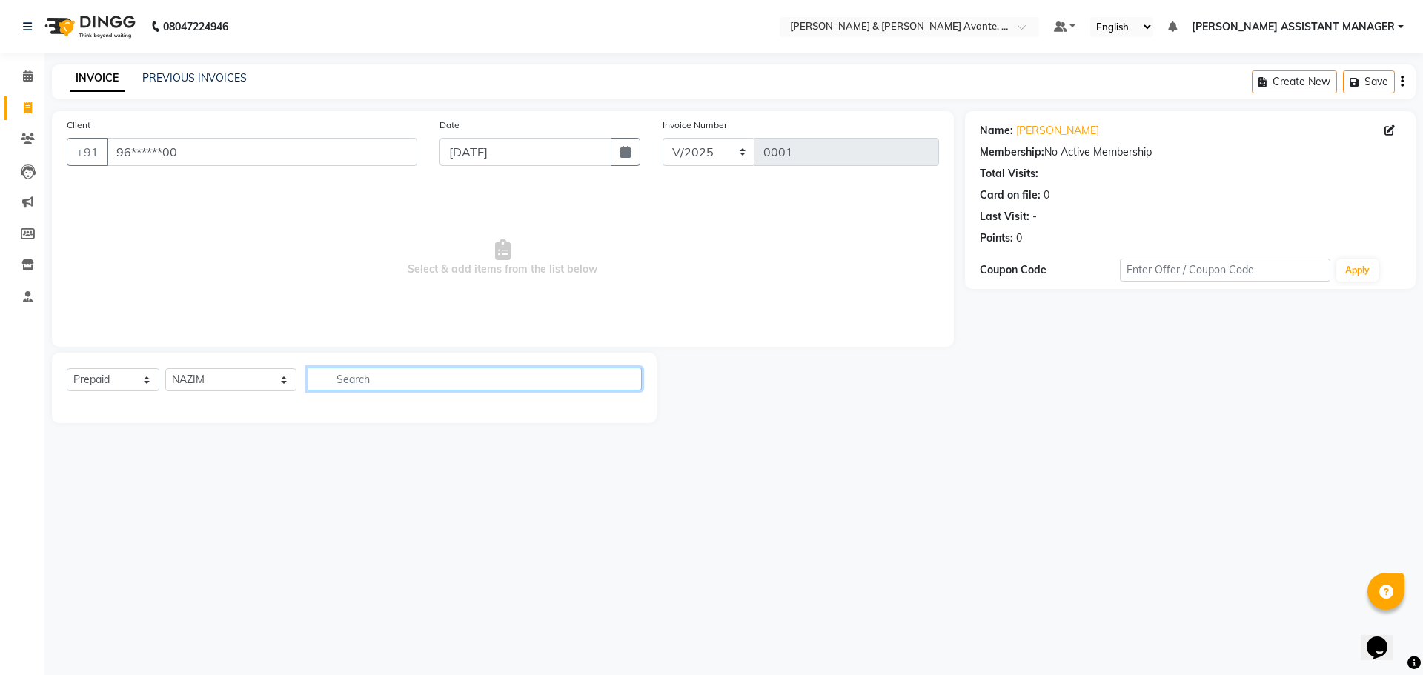
click at [425, 375] on input "text" at bounding box center [475, 379] width 335 height 23
click at [146, 383] on select "Select Service Product Membership Package Voucher Prepaid Gift Card" at bounding box center [113, 379] width 93 height 23
click at [67, 368] on select "Select Service Product Membership Package Voucher Prepaid Gift Card" at bounding box center [113, 379] width 93 height 23
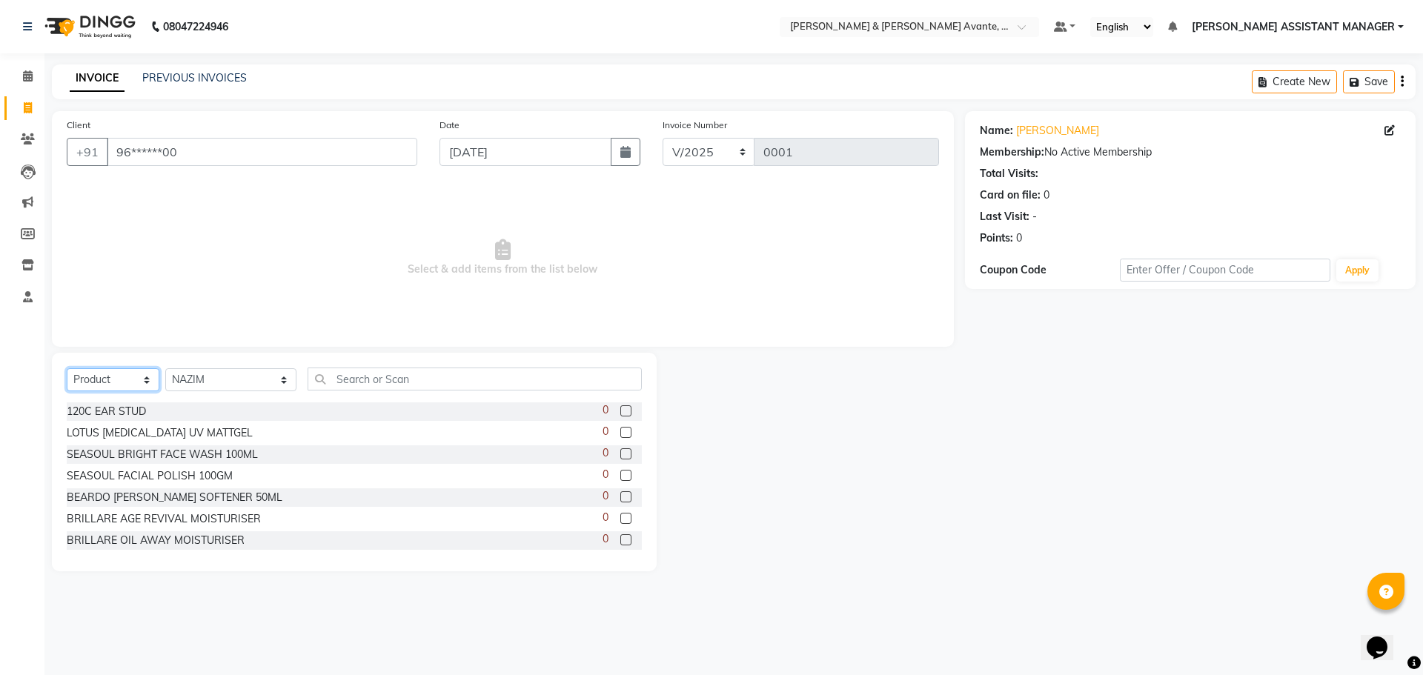
click at [129, 381] on select "Select Service Product Membership Package Voucher Prepaid Gift Card" at bounding box center [113, 379] width 93 height 23
select select "P"
click at [67, 368] on select "Select Service Product Membership Package Voucher Prepaid Gift Card" at bounding box center [113, 379] width 93 height 23
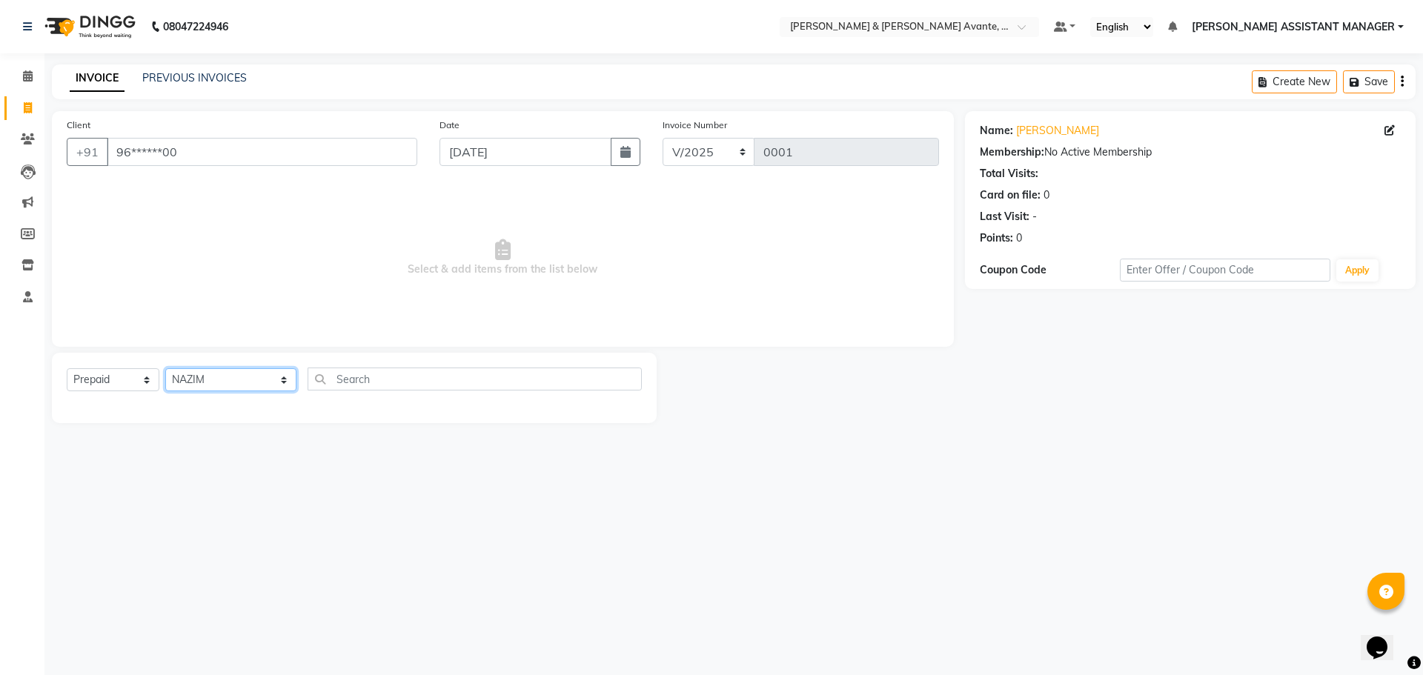
click at [242, 390] on select "Select Stylist MARIYA NAZIM POULOMI ASSISTANT MANAGER VISHAL" at bounding box center [230, 379] width 131 height 23
click at [502, 534] on div "08047224946 Select Location × Toni & Guy Poulomi Avante, Kokapet Default Panel …" at bounding box center [711, 337] width 1423 height 675
click at [132, 390] on select "Select Service Product Membership Package Voucher Prepaid Gift Card" at bounding box center [113, 379] width 93 height 23
click at [345, 383] on input "text" at bounding box center [475, 379] width 335 height 23
